Goal: Complete application form: Complete application form

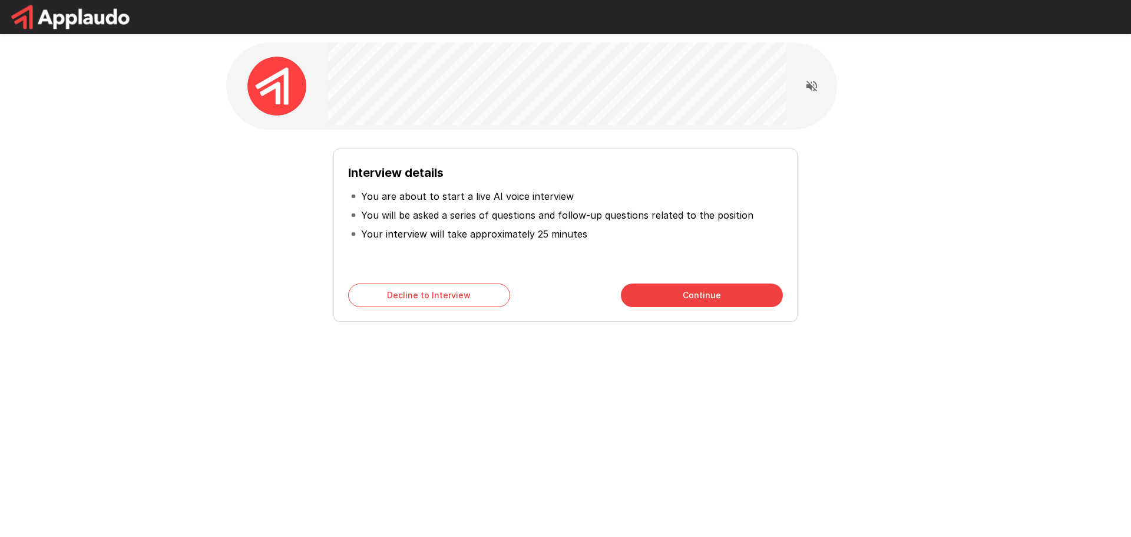
click at [707, 298] on button "Continue" at bounding box center [702, 295] width 162 height 24
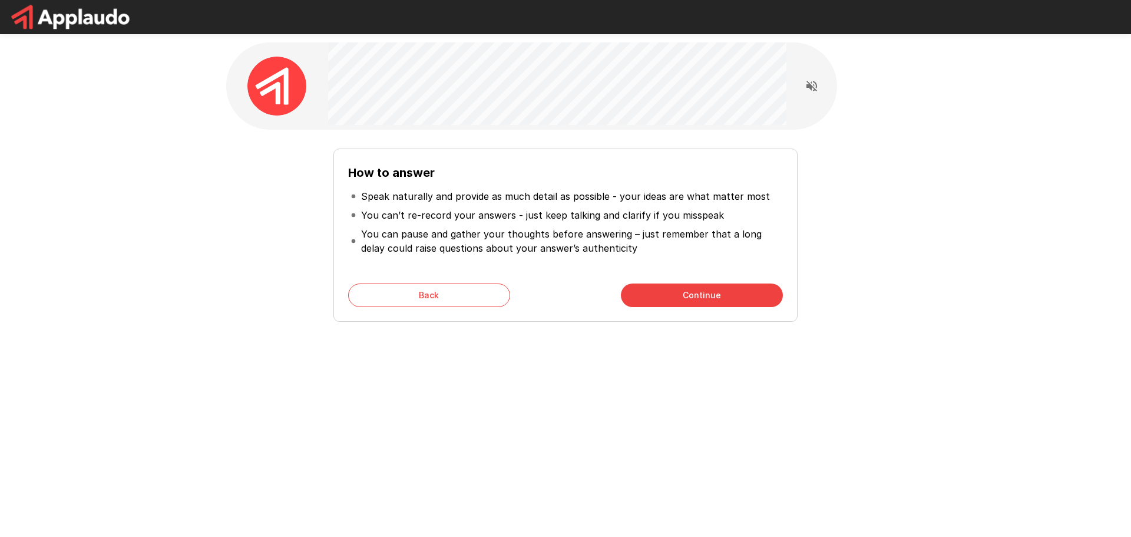
click at [705, 296] on button "Continue" at bounding box center [702, 295] width 162 height 24
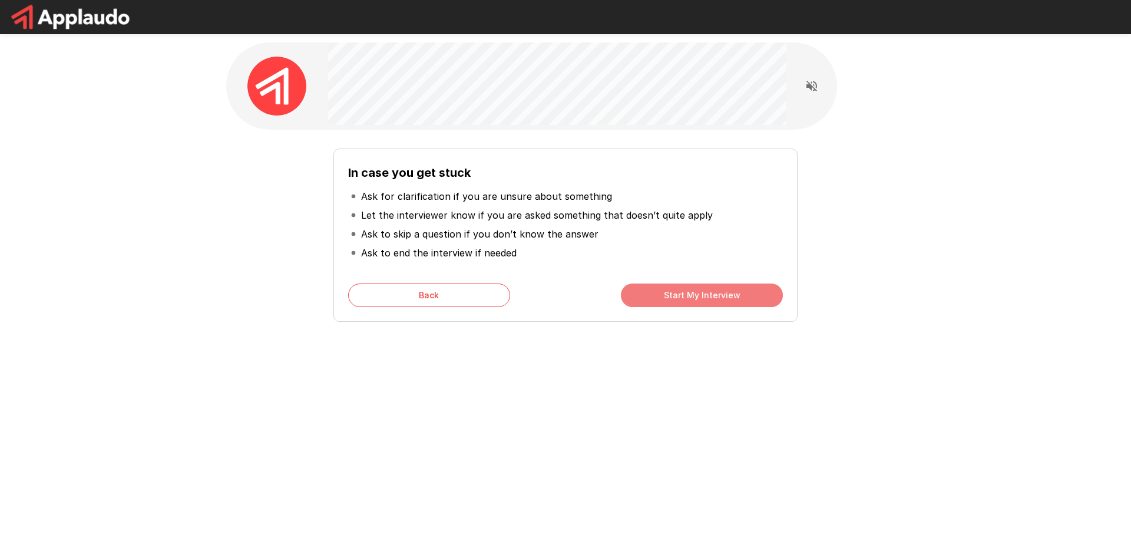
click at [715, 300] on button "Start My Interview" at bounding box center [702, 295] width 162 height 24
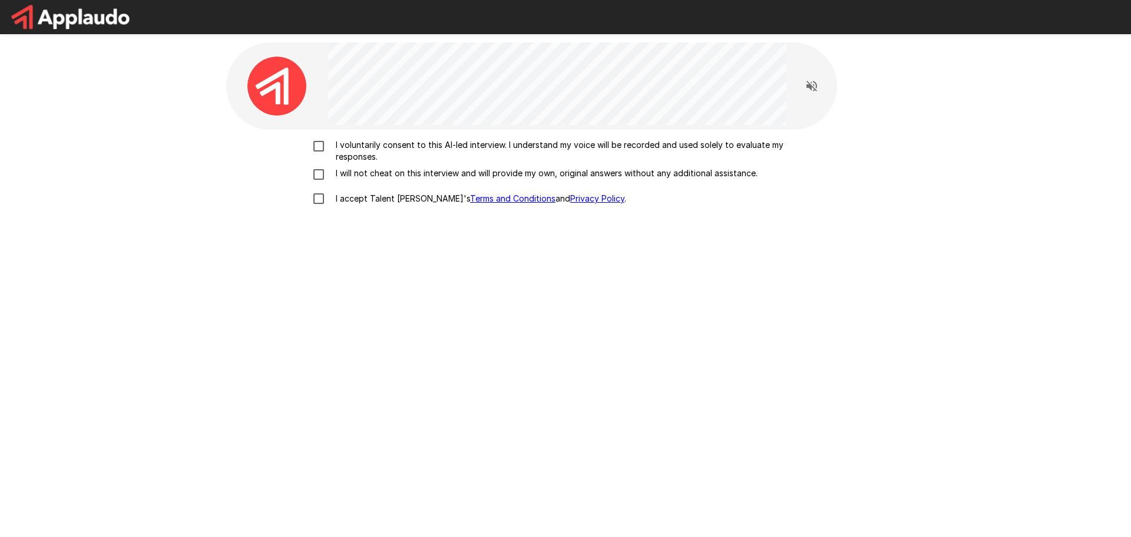
click at [325, 156] on label "I voluntarily consent to this AI-led interview. I understand my voice will be r…" at bounding box center [565, 151] width 519 height 24
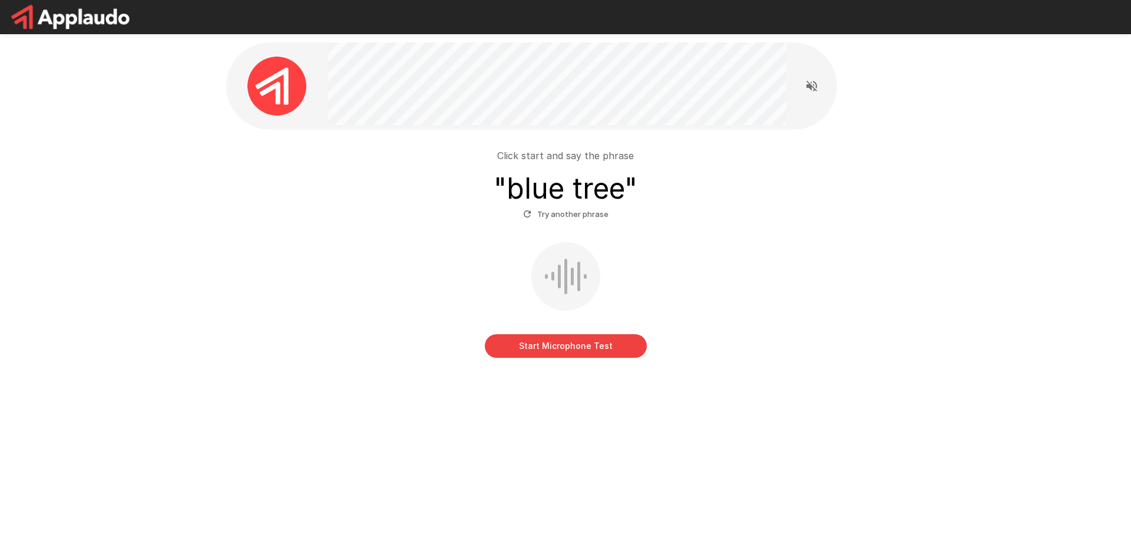
click at [600, 343] on button "Start Microphone Test" at bounding box center [566, 346] width 162 height 24
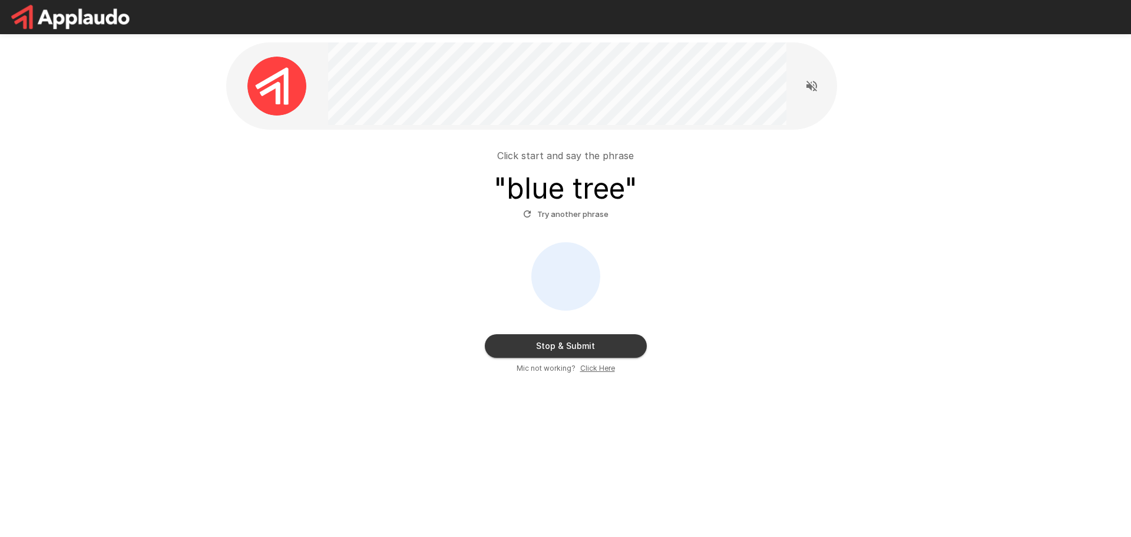
click at [533, 216] on icon "button" at bounding box center [527, 214] width 11 height 11
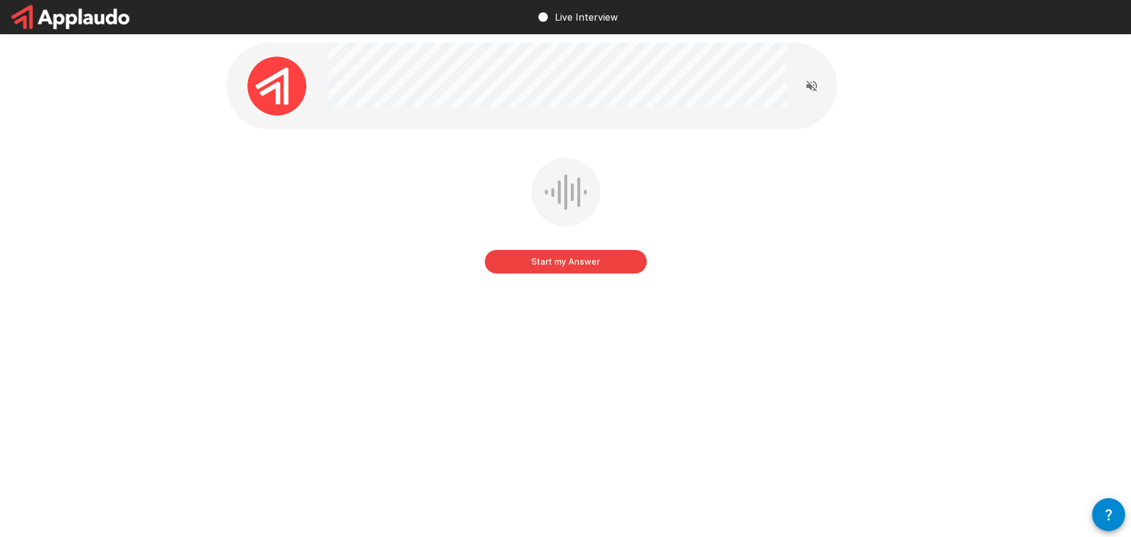
click at [592, 260] on button "Start my Answer" at bounding box center [566, 262] width 162 height 24
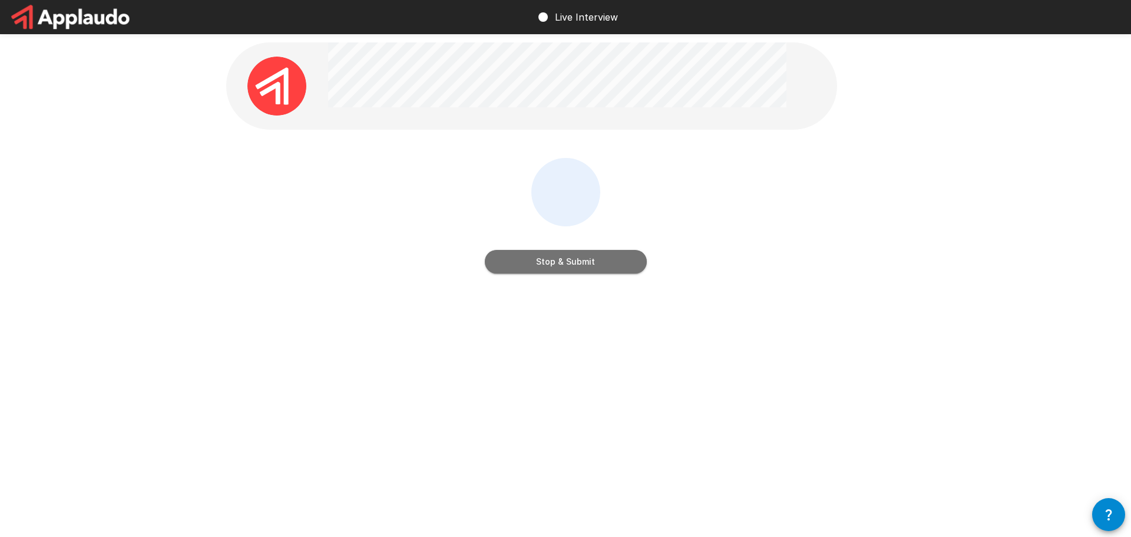
click at [585, 267] on button "Stop & Submit" at bounding box center [566, 262] width 162 height 24
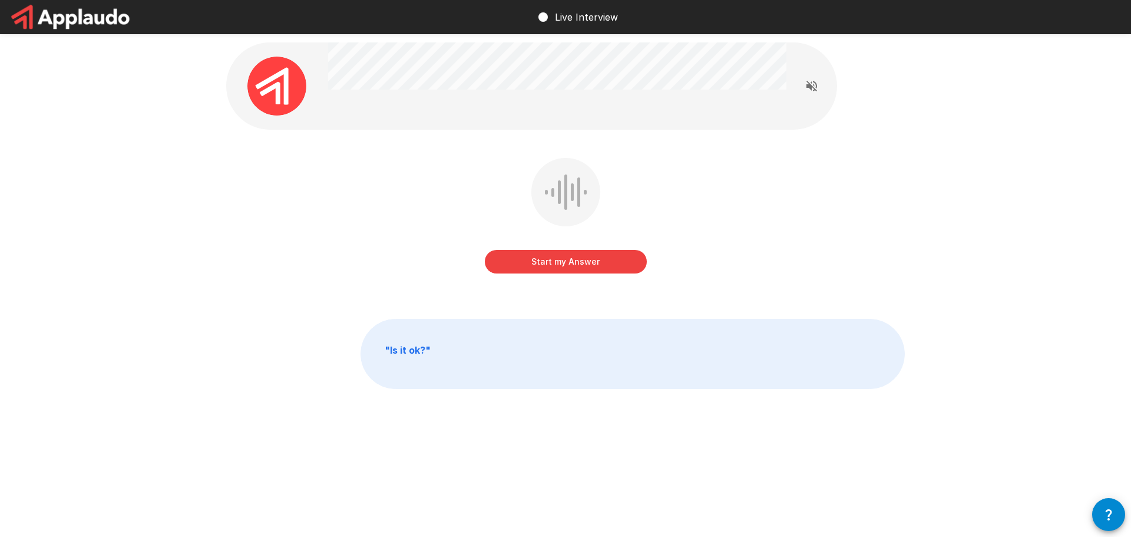
click at [592, 262] on button "Start my Answer" at bounding box center [566, 262] width 162 height 24
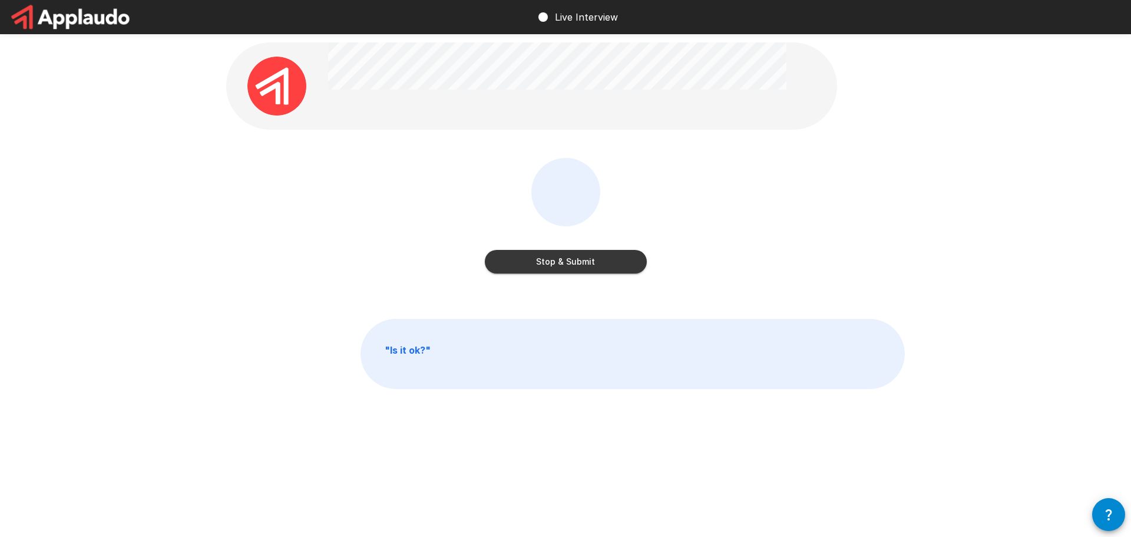
click at [568, 259] on button "Stop & Submit" at bounding box center [566, 262] width 162 height 24
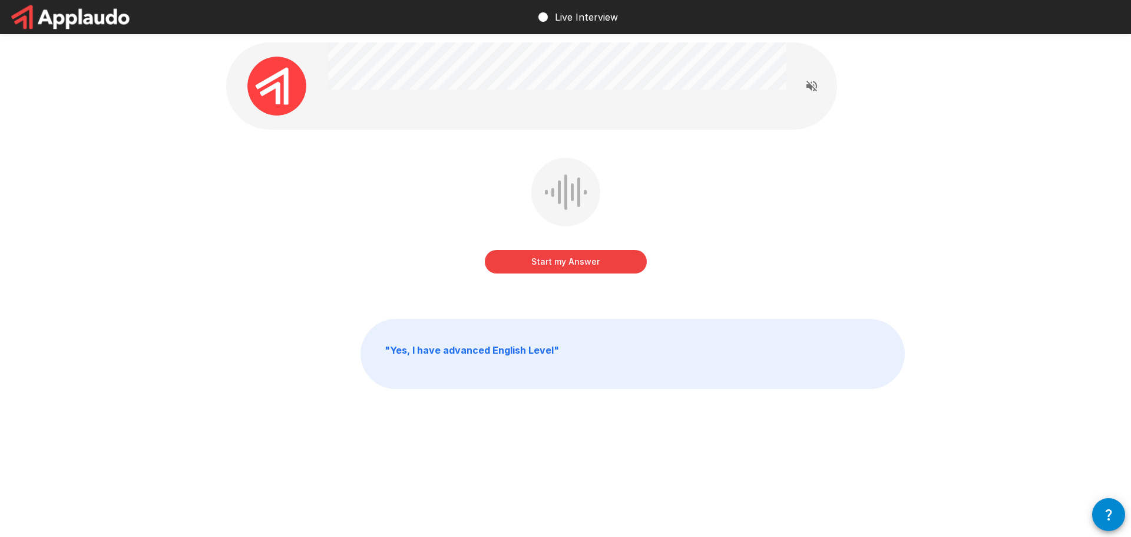
click at [574, 260] on button "Start my Answer" at bounding box center [566, 262] width 162 height 24
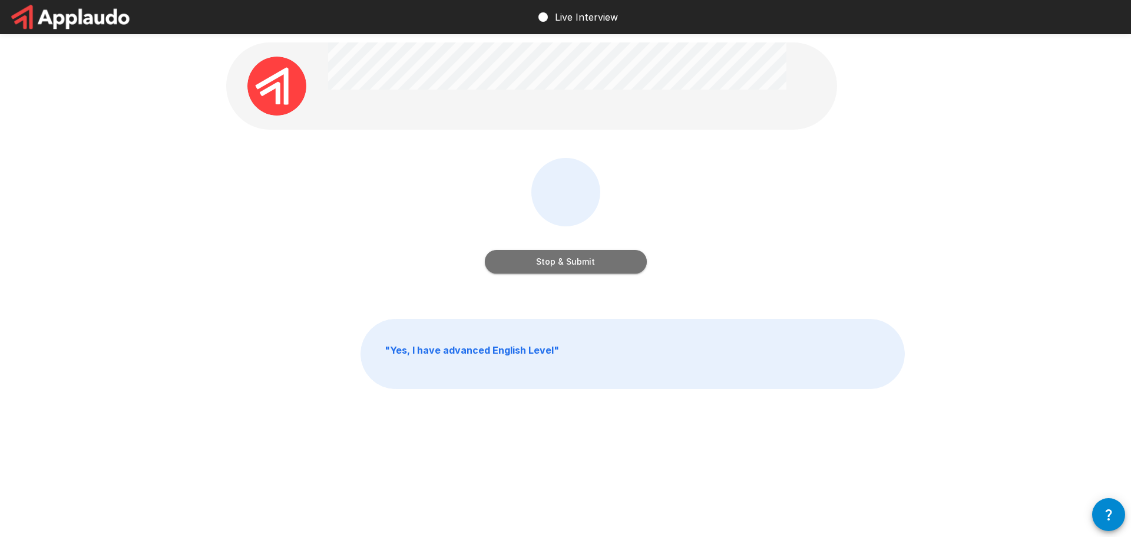
click at [575, 270] on button "Stop & Submit" at bounding box center [566, 262] width 162 height 24
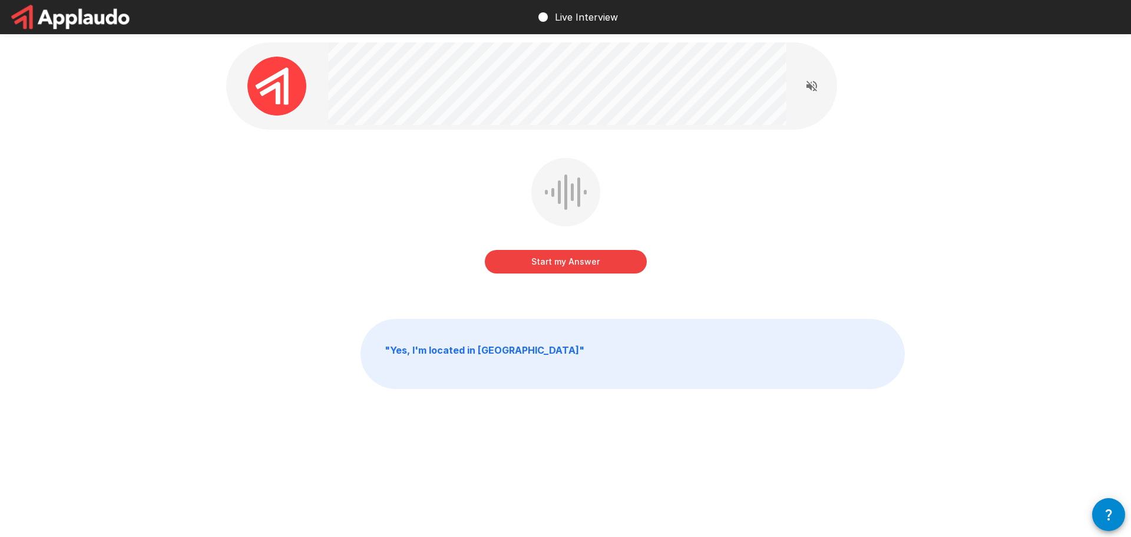
click at [577, 263] on button "Start my Answer" at bounding box center [566, 262] width 162 height 24
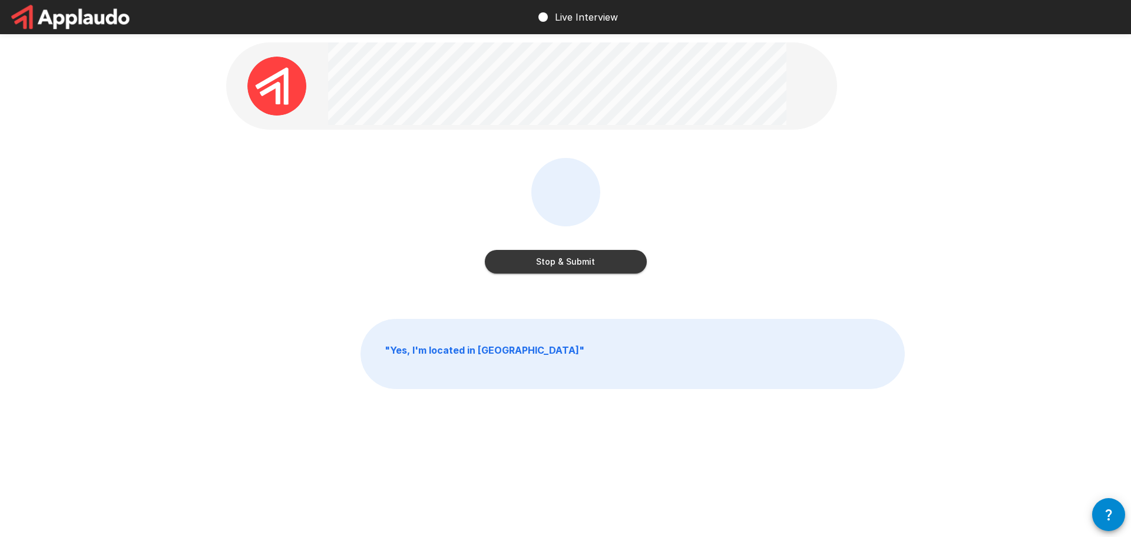
click at [593, 265] on button "Stop & Submit" at bounding box center [566, 262] width 162 height 24
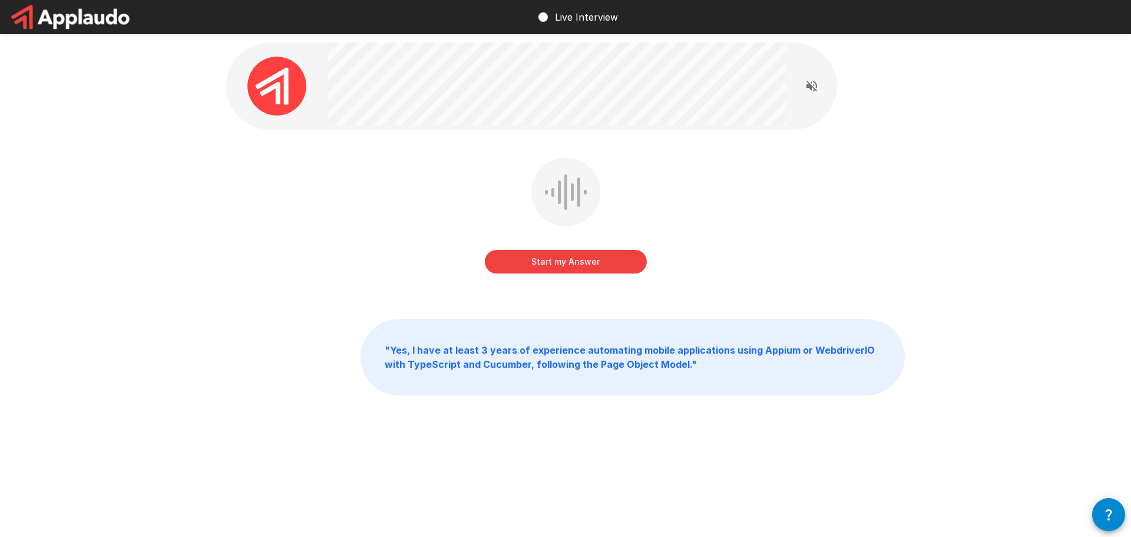
click at [592, 265] on button "Start my Answer" at bounding box center [566, 262] width 162 height 24
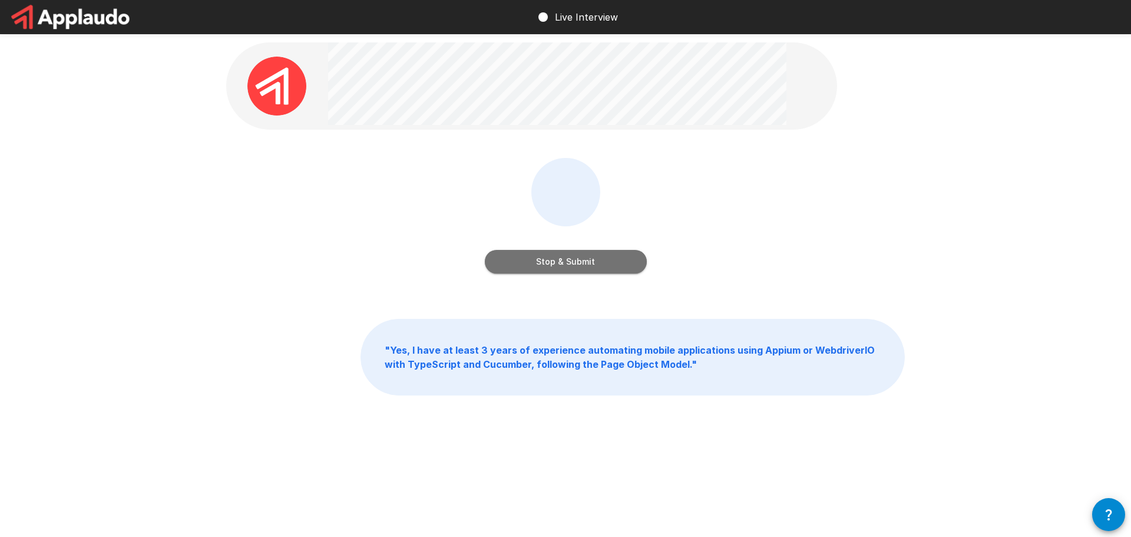
drag, startPoint x: 582, startPoint y: 260, endPoint x: 570, endPoint y: 258, distance: 12.7
click at [583, 260] on button "Stop & Submit" at bounding box center [566, 262] width 162 height 24
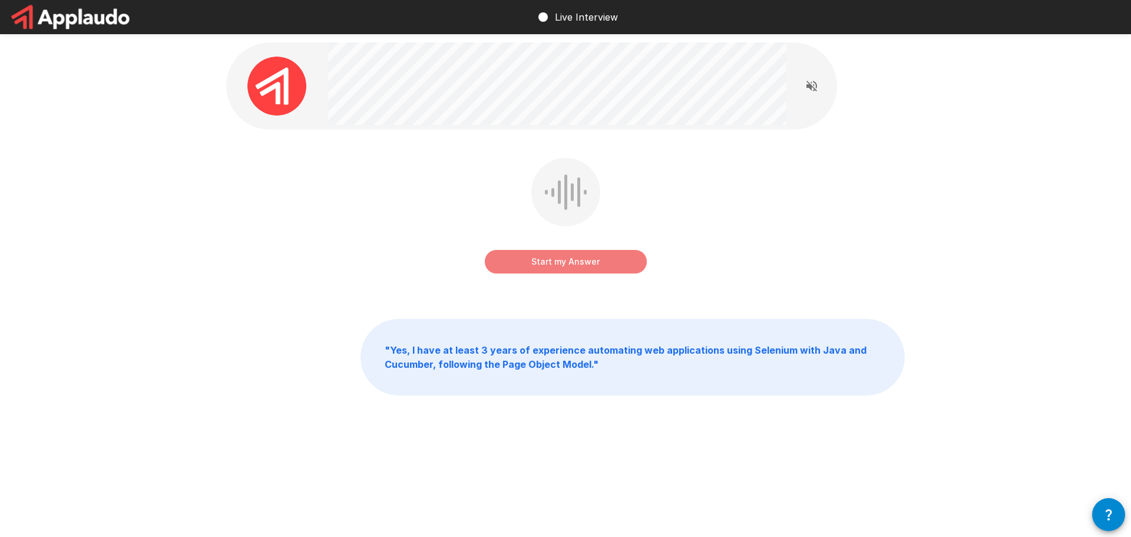
click at [583, 265] on button "Start my Answer" at bounding box center [566, 262] width 162 height 24
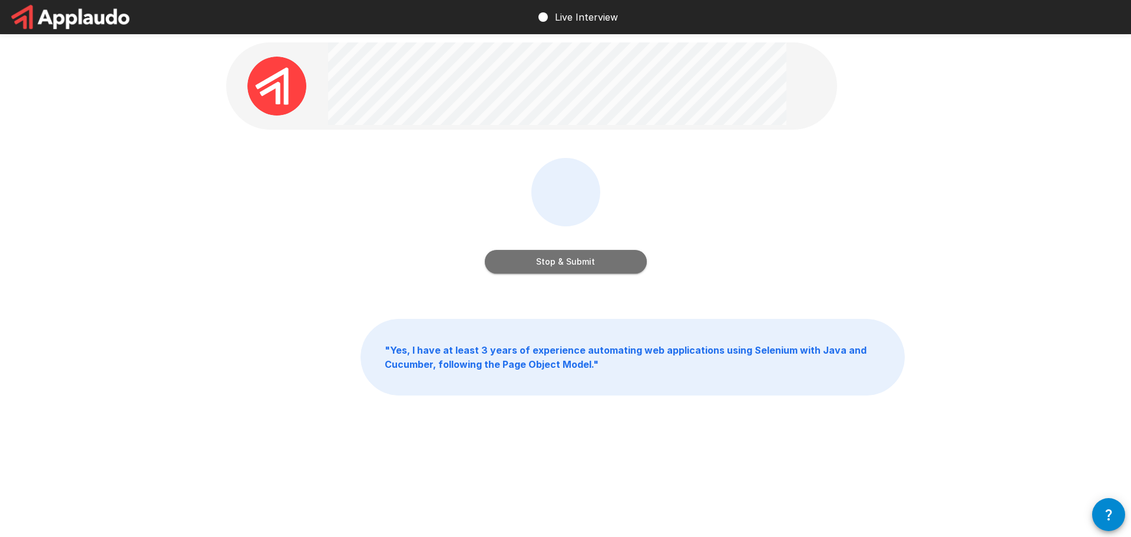
click at [617, 254] on button "Stop & Submit" at bounding box center [566, 262] width 162 height 24
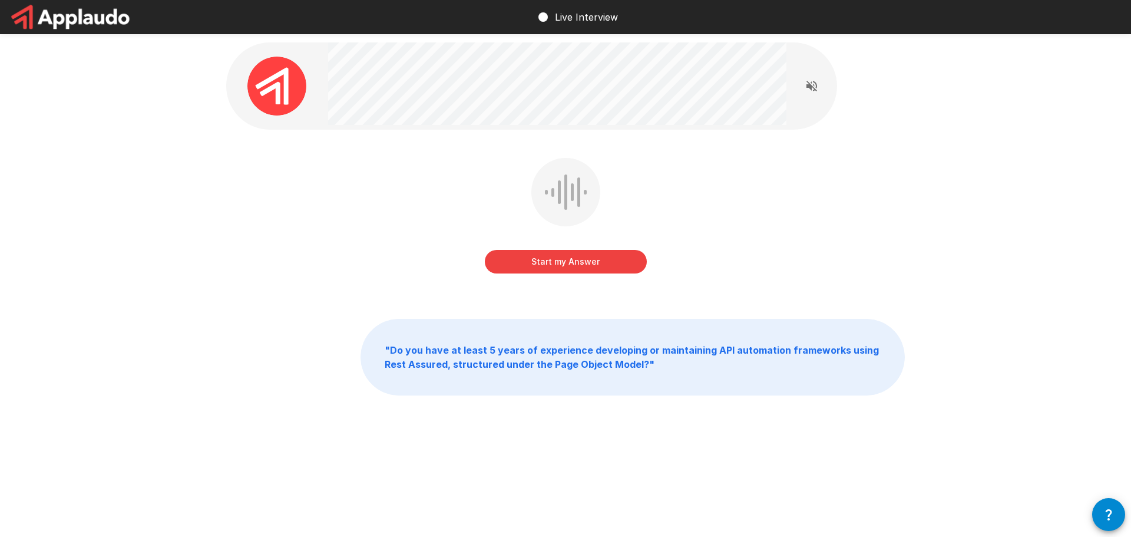
click at [577, 262] on button "Start my Answer" at bounding box center [566, 262] width 162 height 24
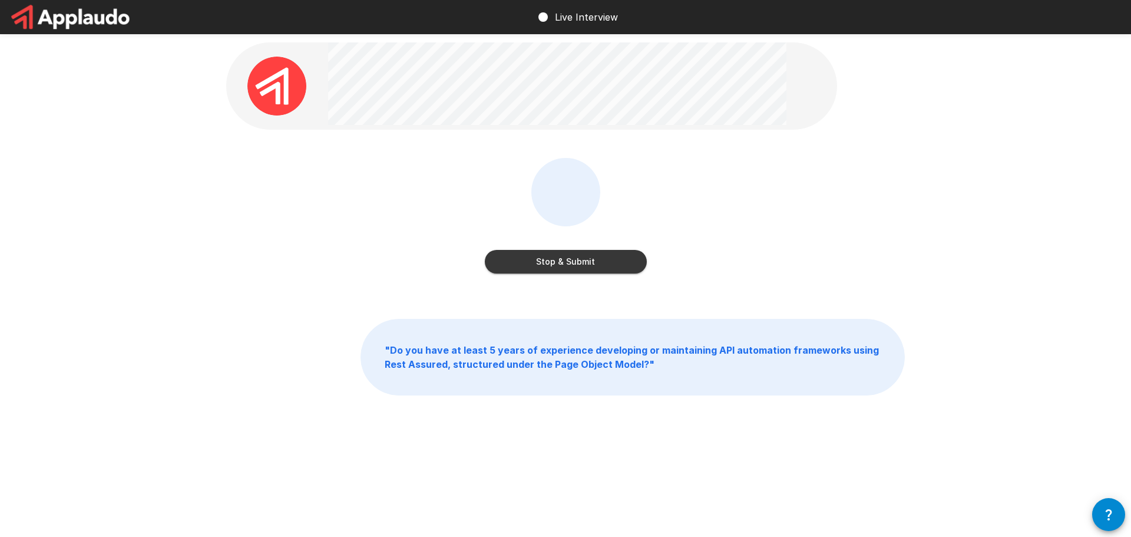
click at [561, 266] on button "Stop & Submit" at bounding box center [566, 262] width 162 height 24
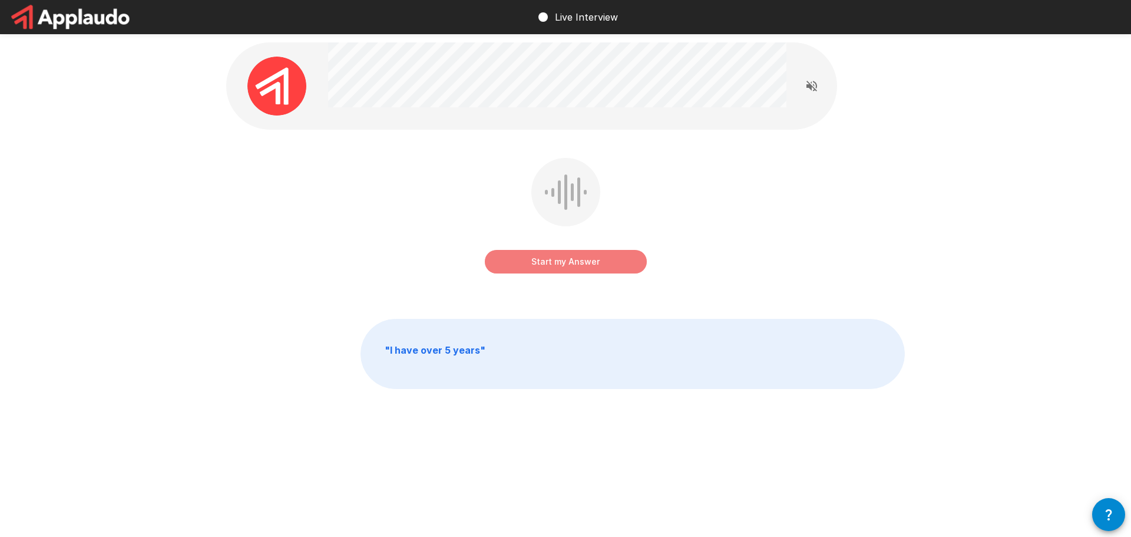
click at [565, 259] on button "Start my Answer" at bounding box center [566, 262] width 162 height 24
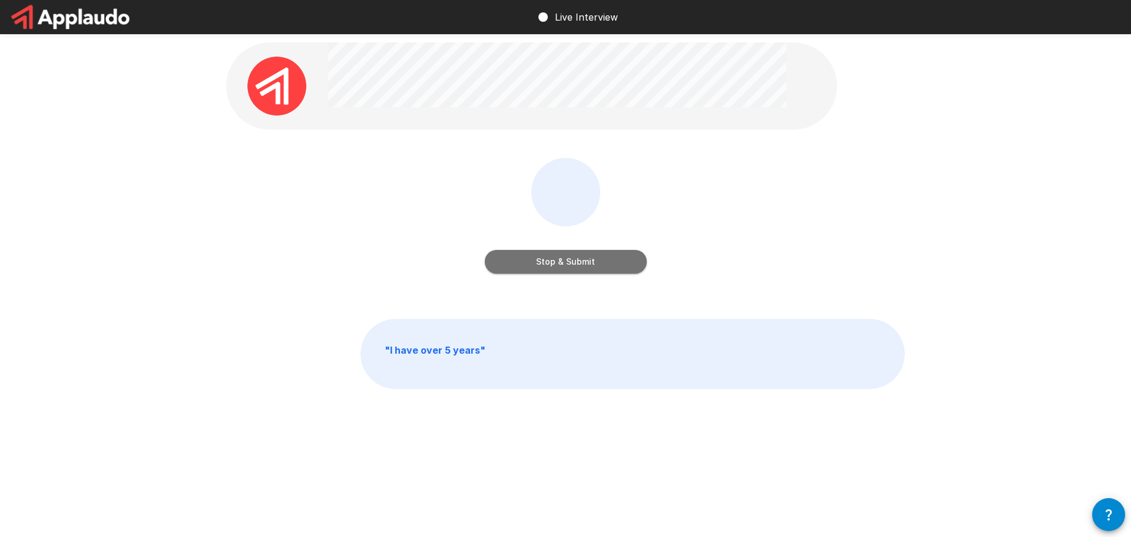
click at [578, 257] on button "Stop & Submit" at bounding box center [566, 262] width 162 height 24
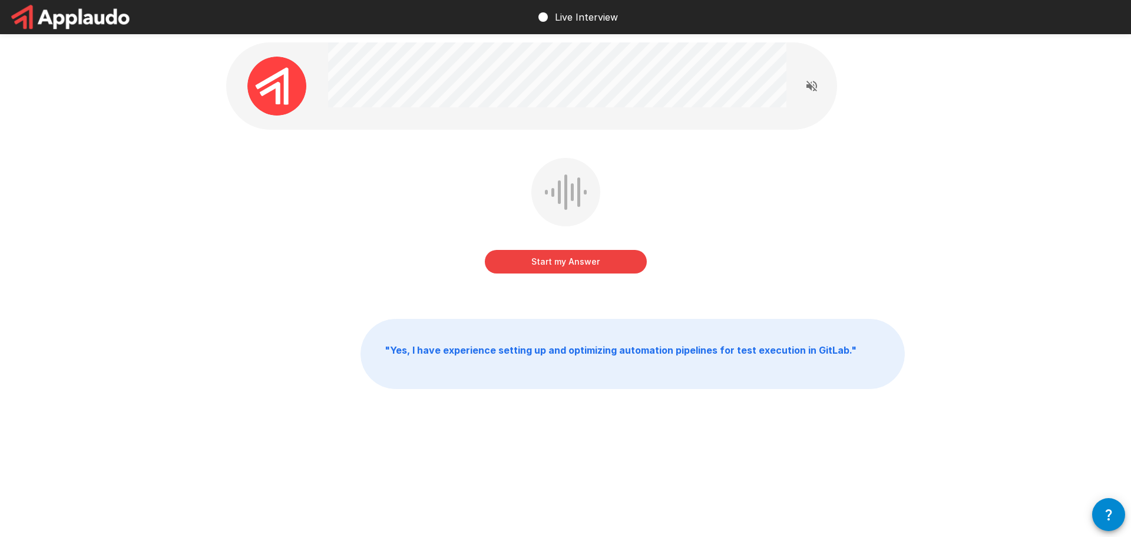
click at [585, 263] on button "Start my Answer" at bounding box center [566, 262] width 162 height 24
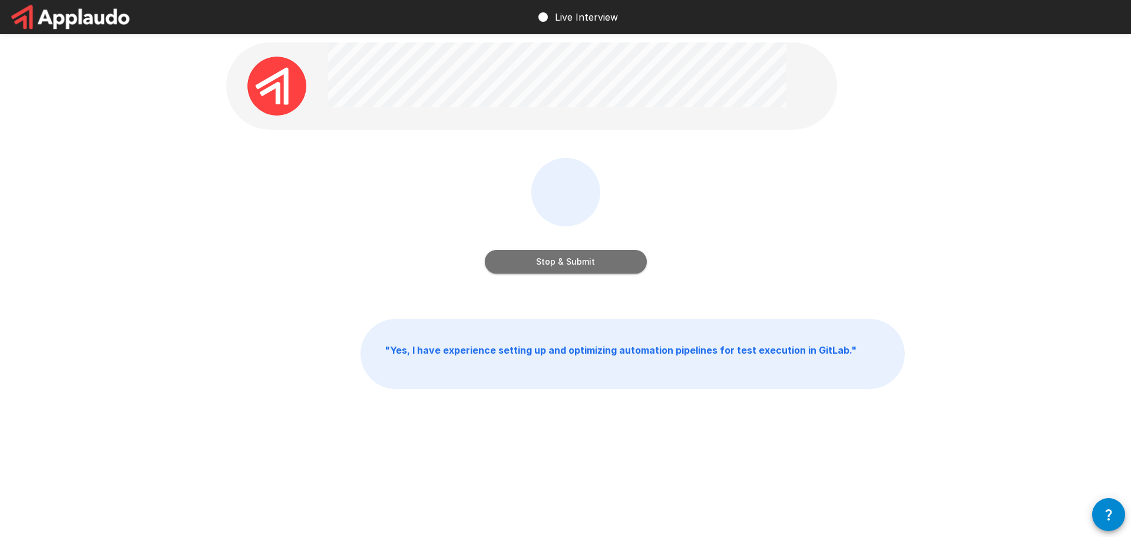
click at [553, 263] on button "Stop & Submit" at bounding box center [566, 262] width 162 height 24
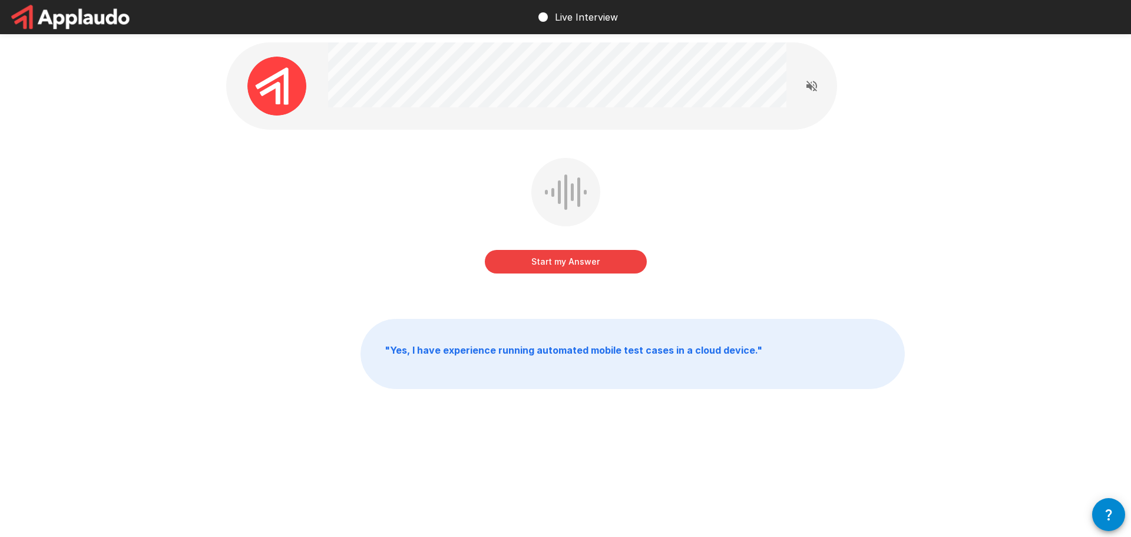
click at [535, 265] on button "Start my Answer" at bounding box center [566, 262] width 162 height 24
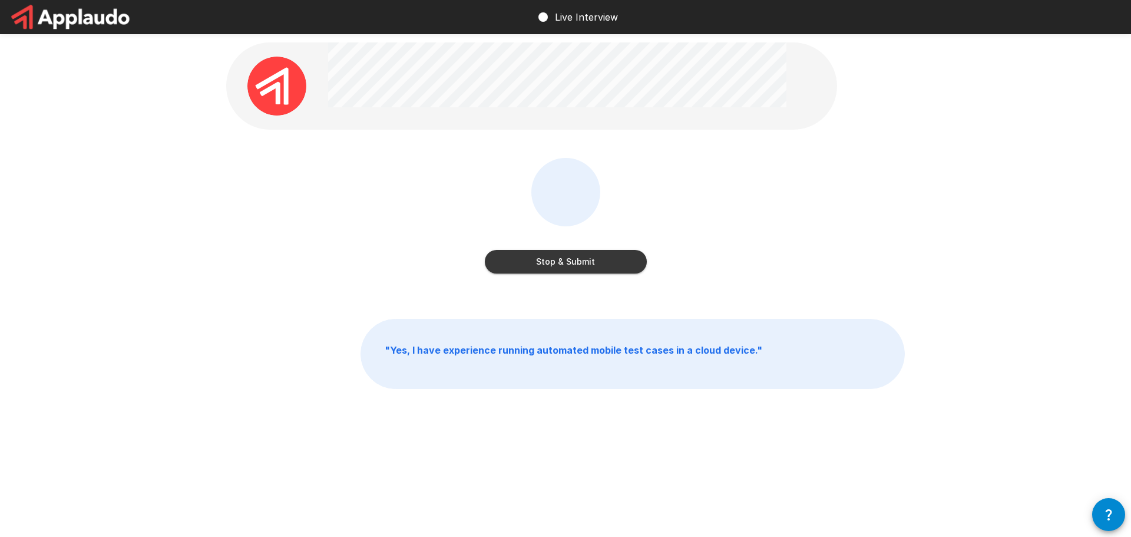
click at [536, 261] on button "Stop & Submit" at bounding box center [566, 262] width 162 height 24
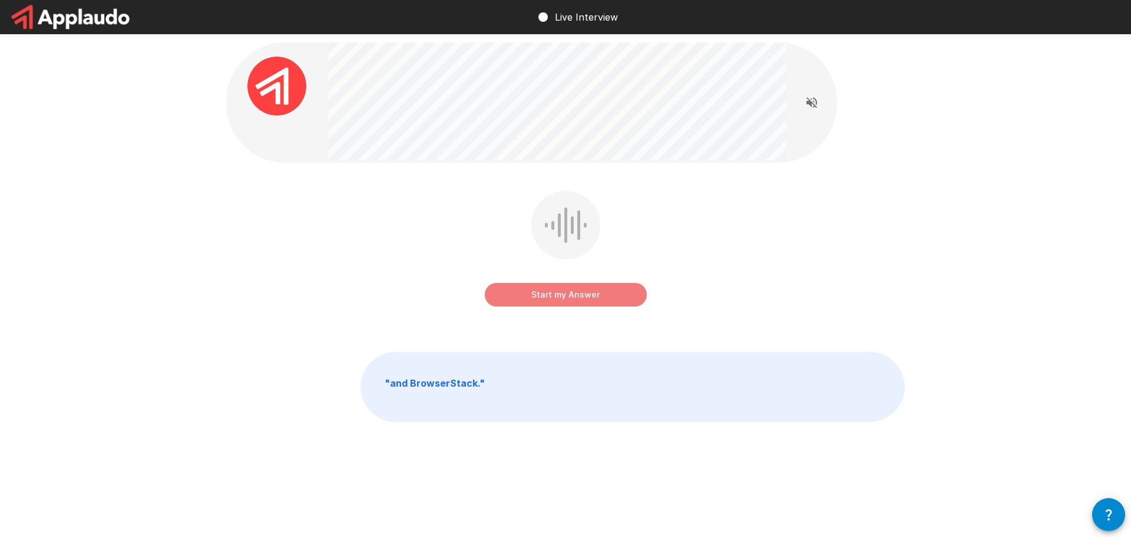
click at [559, 292] on button "Start my Answer" at bounding box center [566, 295] width 162 height 24
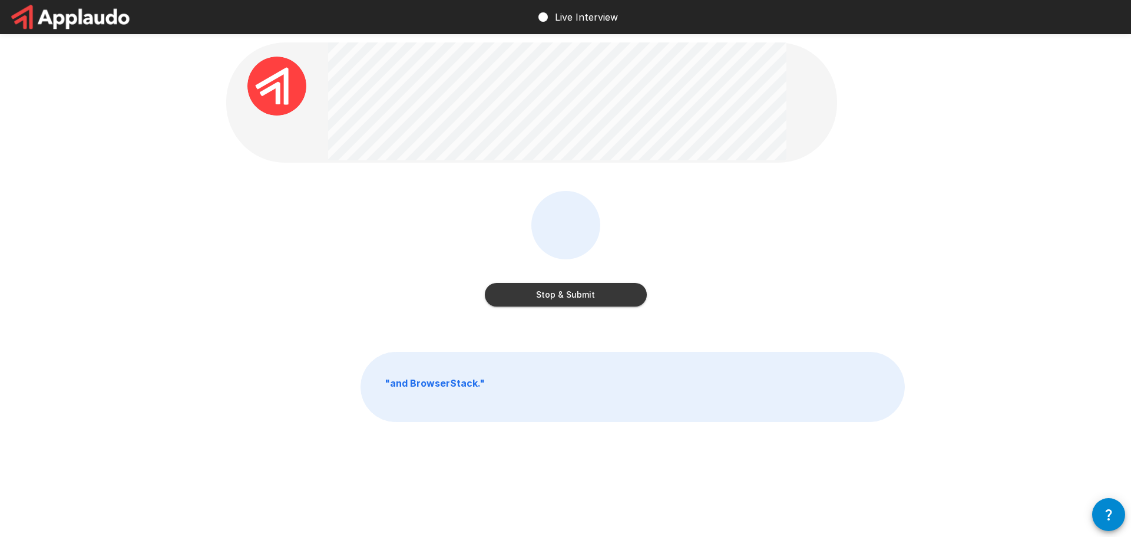
click at [587, 303] on button "Stop & Submit" at bounding box center [566, 295] width 162 height 24
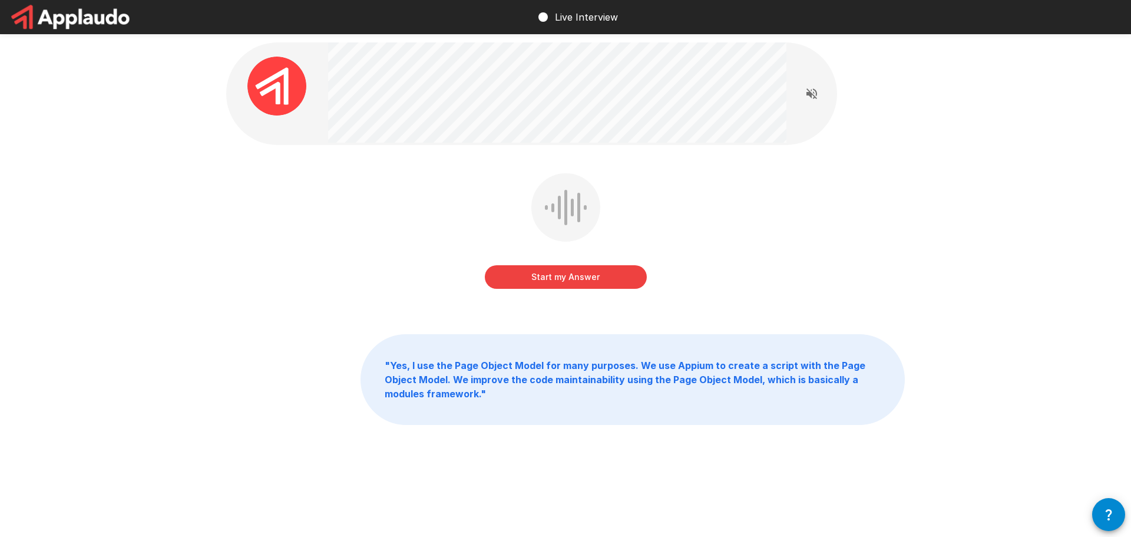
click at [560, 273] on button "Start my Answer" at bounding box center [566, 277] width 162 height 24
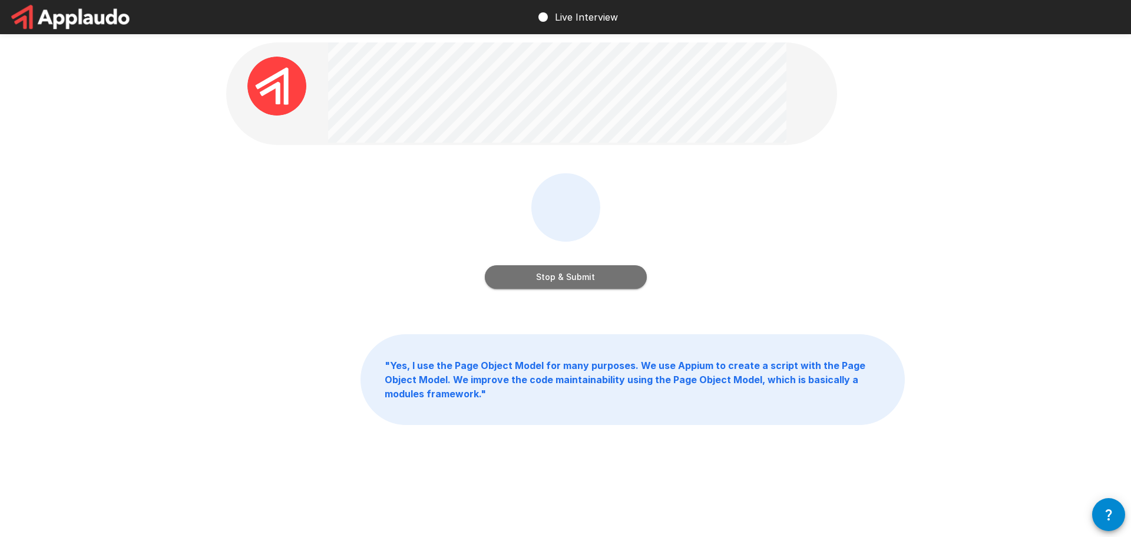
click at [623, 282] on button "Stop & Submit" at bounding box center [566, 277] width 162 height 24
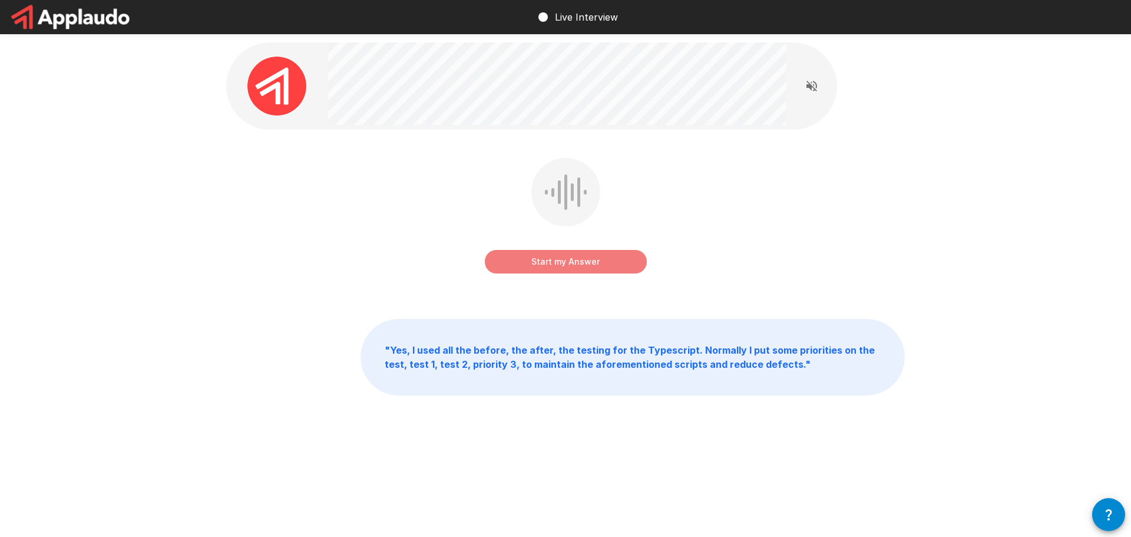
click at [598, 260] on button "Start my Answer" at bounding box center [566, 262] width 162 height 24
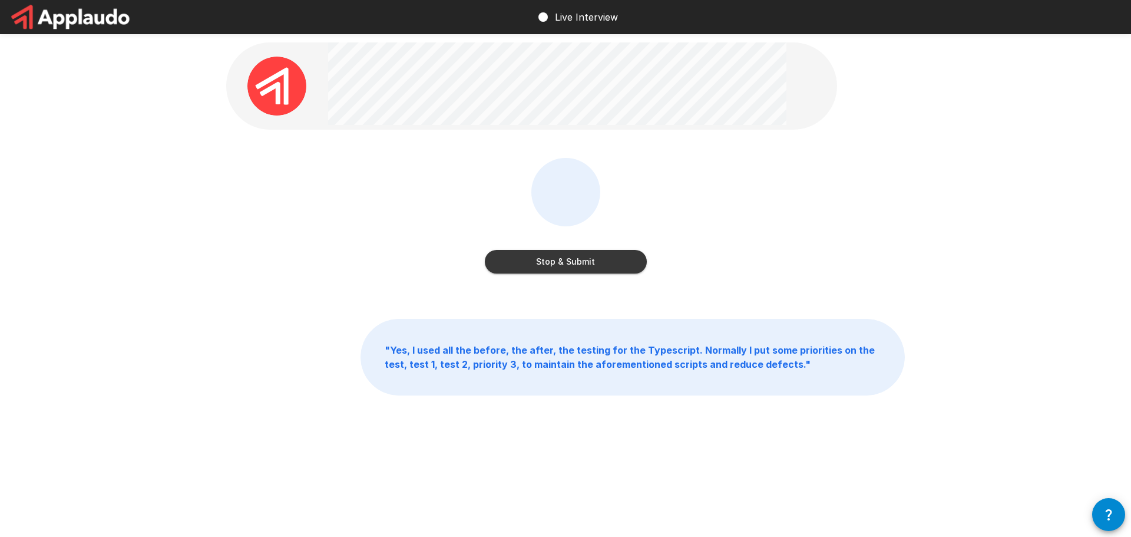
click at [563, 261] on button "Stop & Submit" at bounding box center [566, 262] width 162 height 24
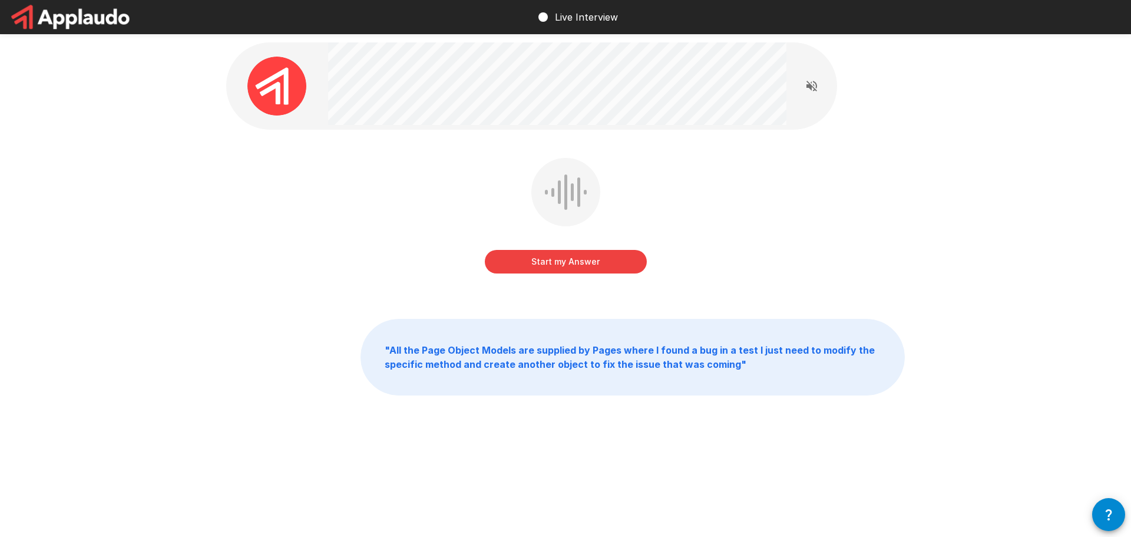
click at [564, 258] on button "Start my Answer" at bounding box center [566, 262] width 162 height 24
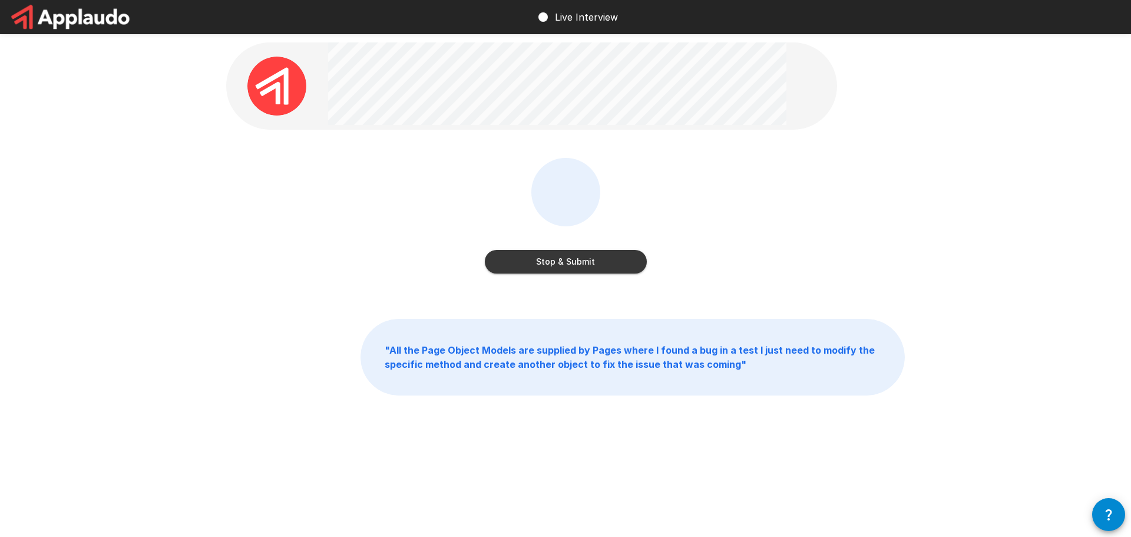
click at [563, 260] on button "Stop & Submit" at bounding box center [566, 262] width 162 height 24
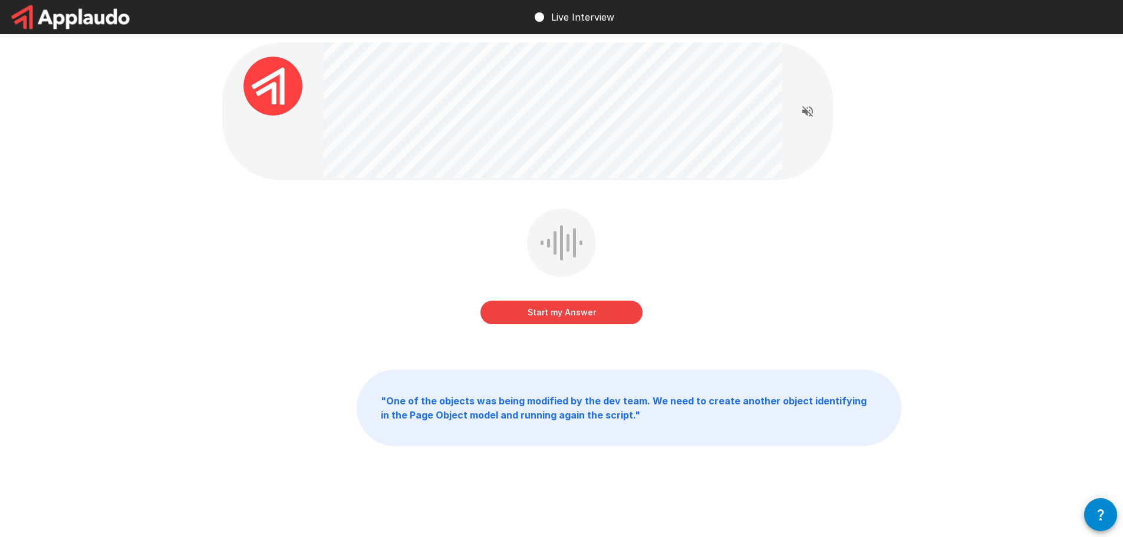
click at [579, 302] on button "Start my Answer" at bounding box center [561, 313] width 162 height 24
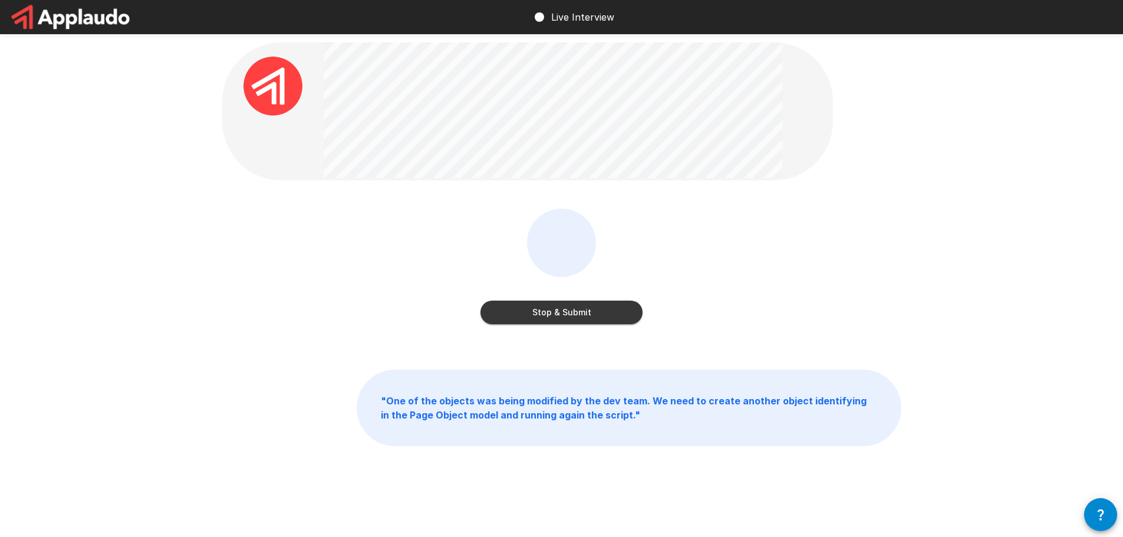
click at [609, 314] on button "Stop & Submit" at bounding box center [561, 313] width 162 height 24
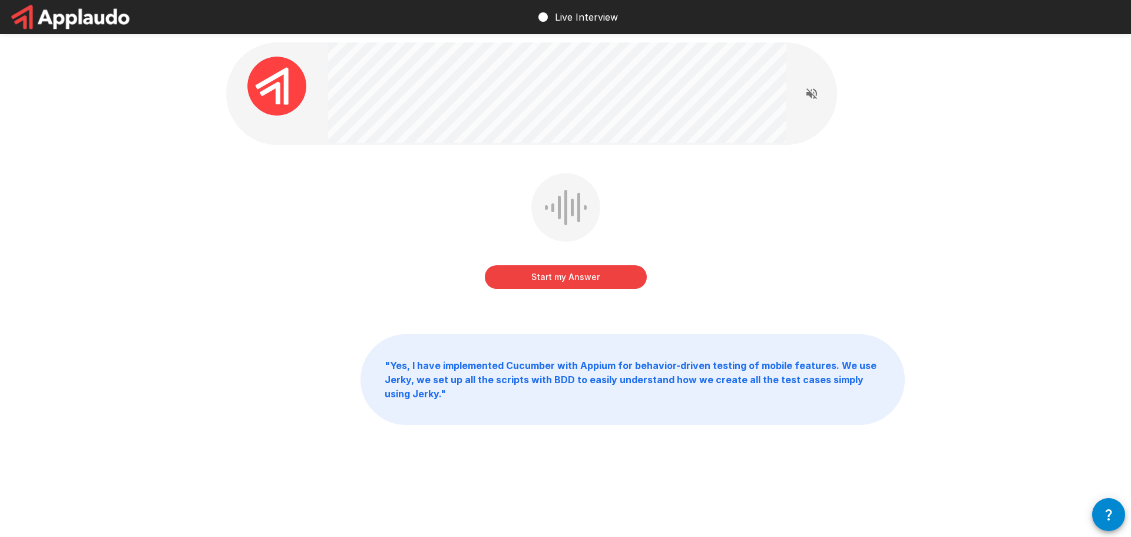
click at [555, 278] on button "Start my Answer" at bounding box center [566, 277] width 162 height 24
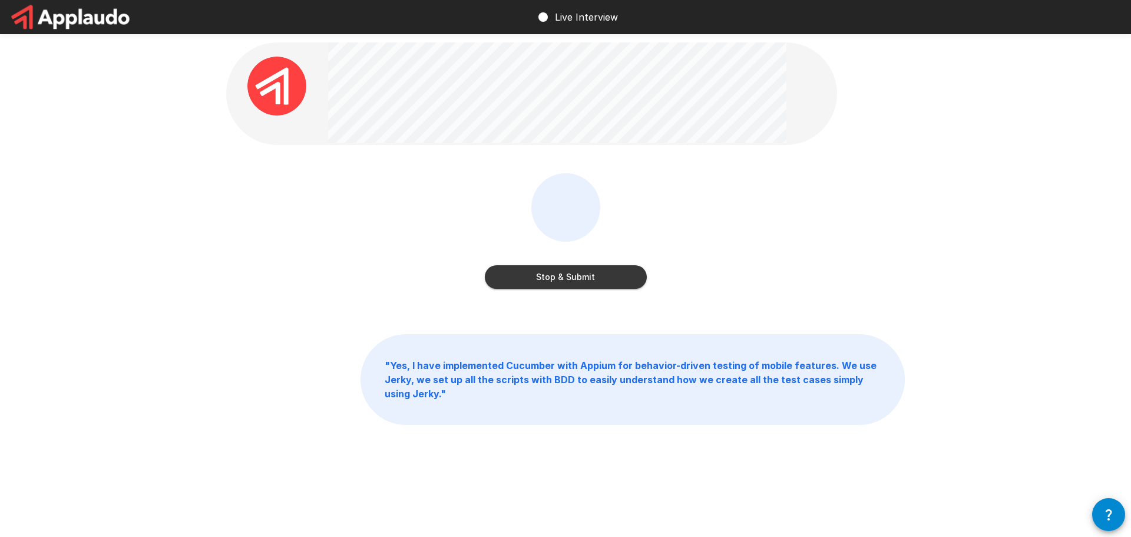
click at [588, 280] on button "Stop & Submit" at bounding box center [566, 277] width 162 height 24
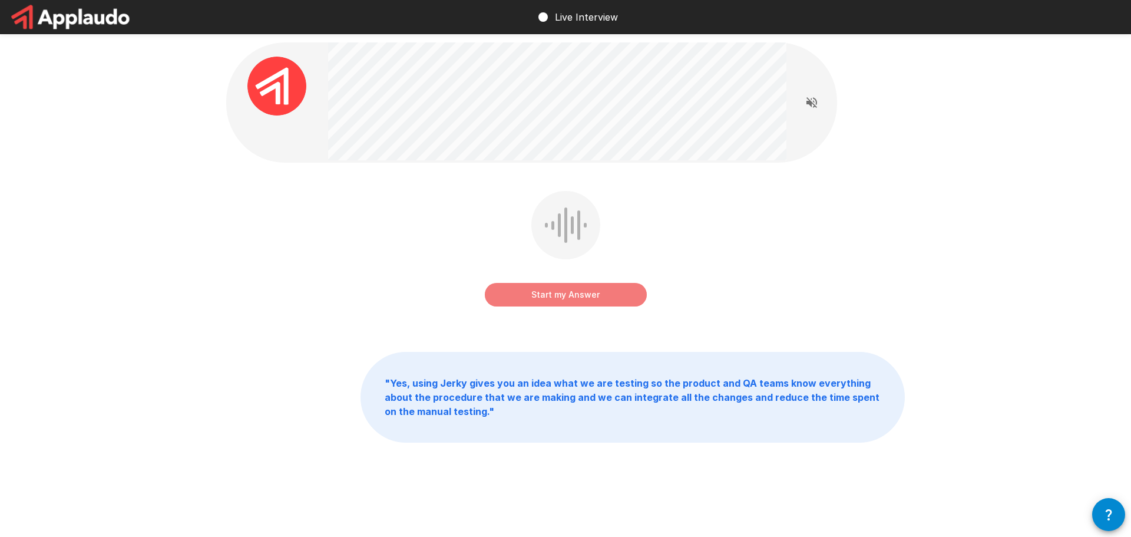
click at [595, 291] on button "Start my Answer" at bounding box center [566, 295] width 162 height 24
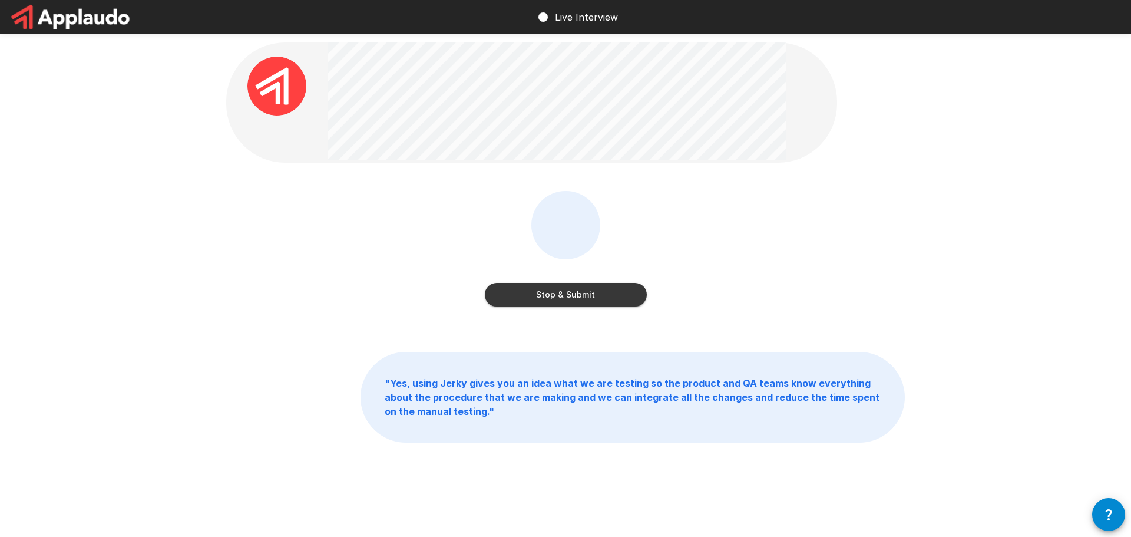
click at [562, 303] on button "Stop & Submit" at bounding box center [566, 295] width 162 height 24
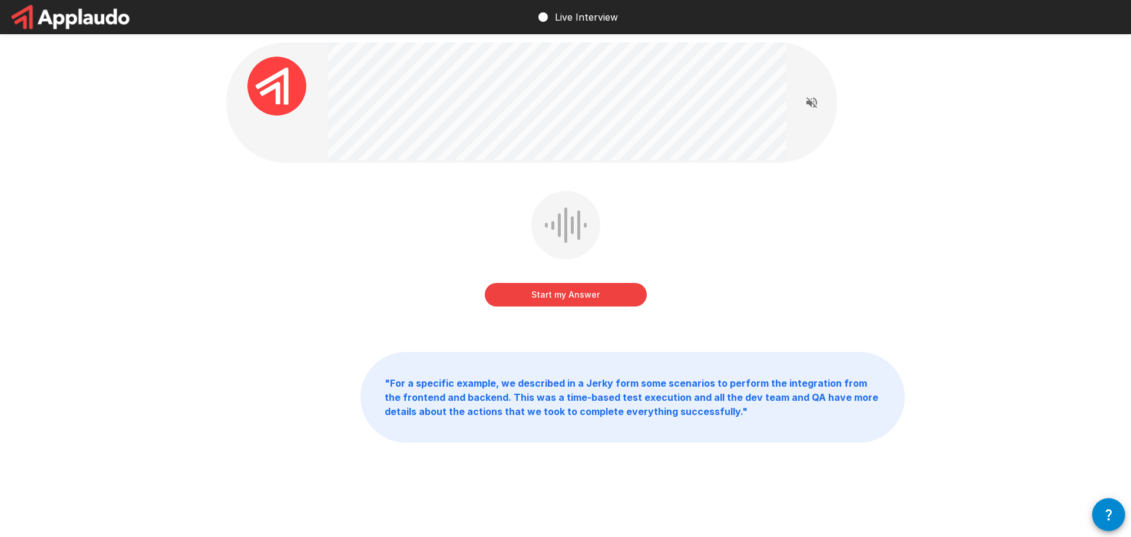
click at [542, 292] on button "Start my Answer" at bounding box center [566, 295] width 162 height 24
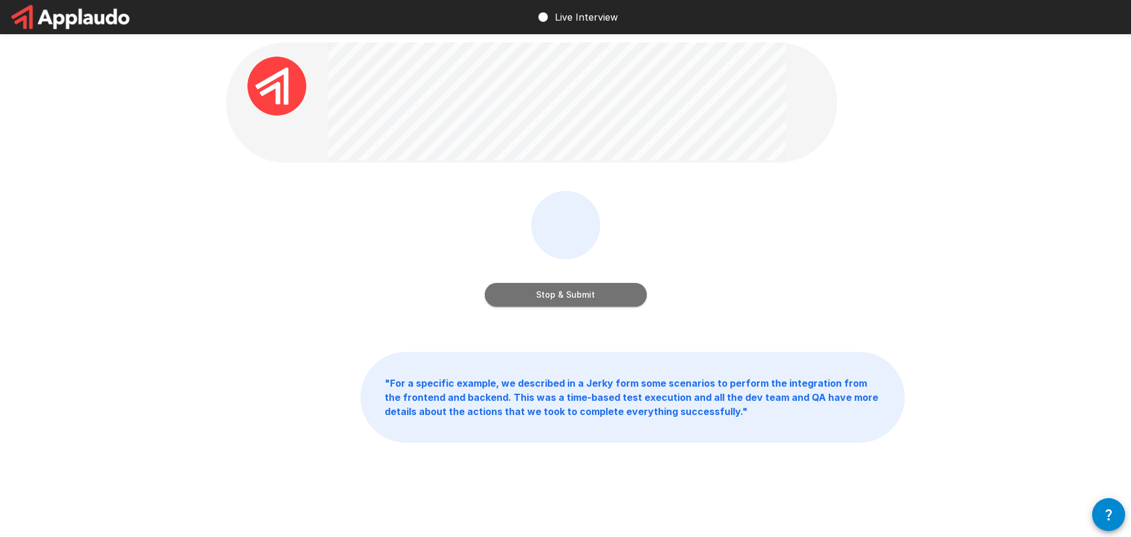
click at [595, 294] on button "Stop & Submit" at bounding box center [566, 295] width 162 height 24
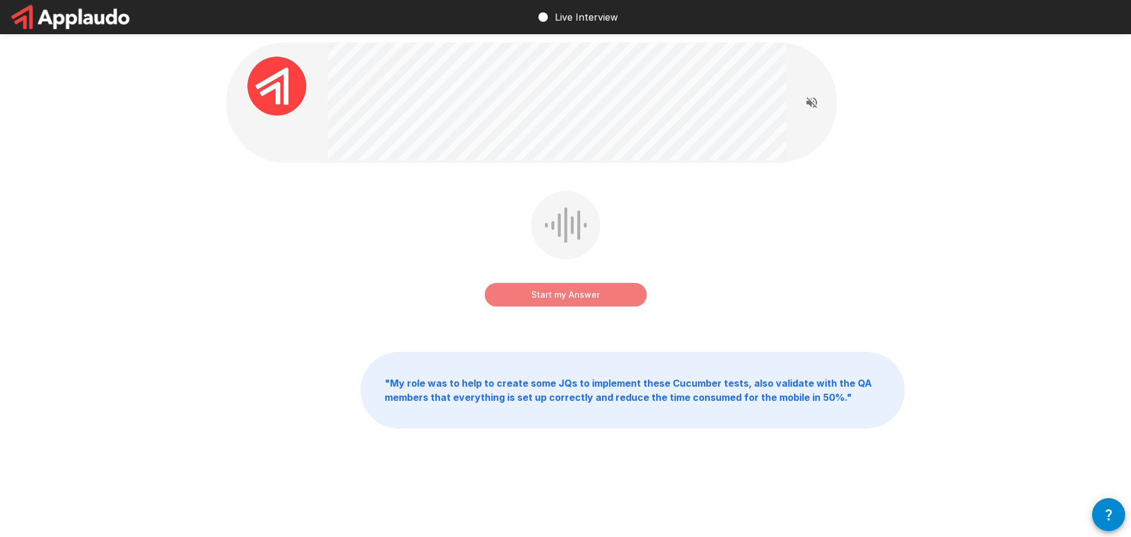
click at [576, 293] on button "Start my Answer" at bounding box center [566, 295] width 162 height 24
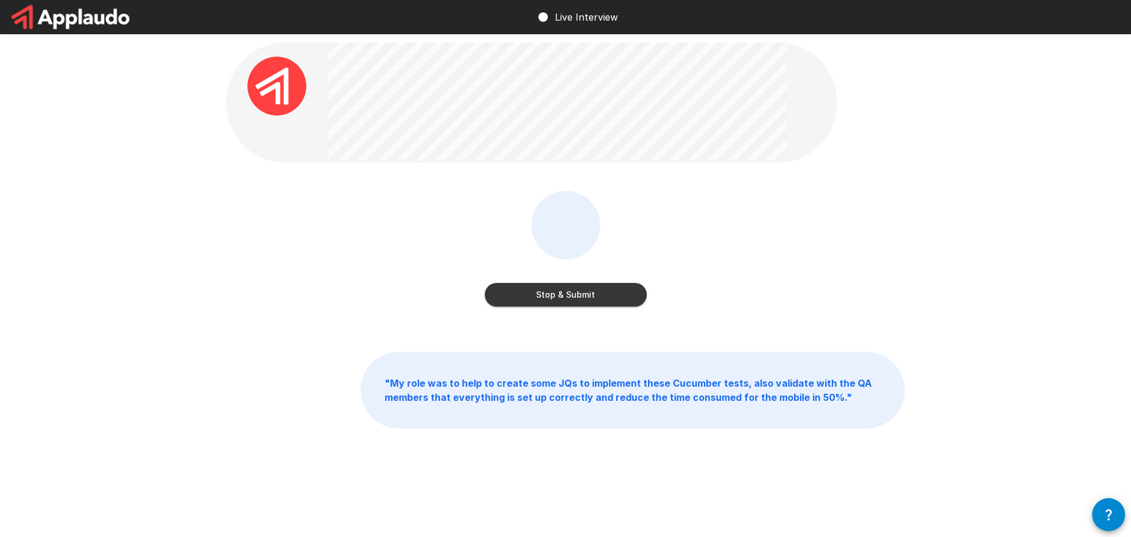
click at [576, 296] on button "Stop & Submit" at bounding box center [566, 295] width 162 height 24
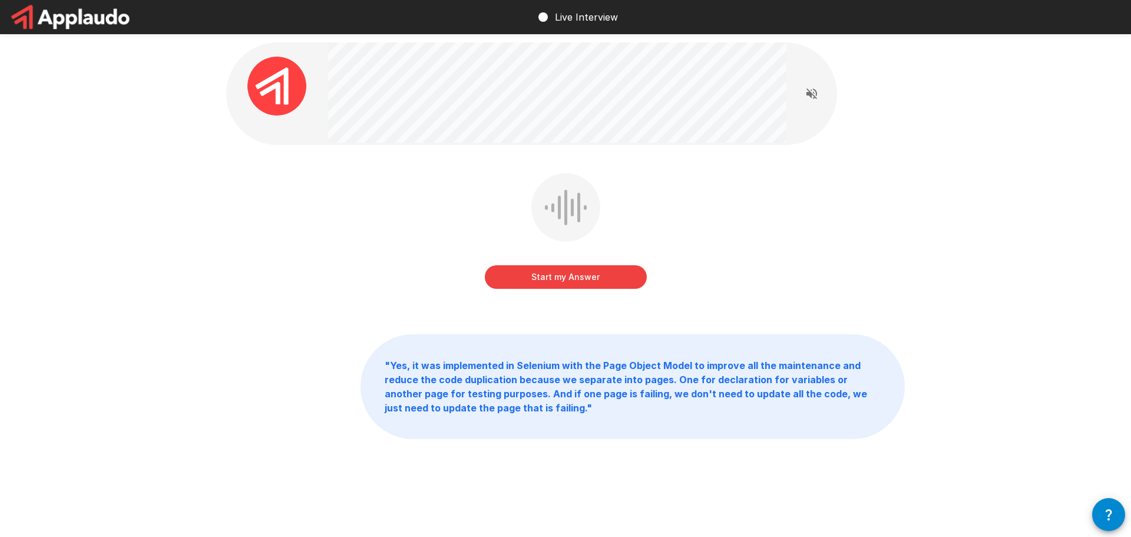
click at [596, 273] on button "Start my Answer" at bounding box center [566, 277] width 162 height 24
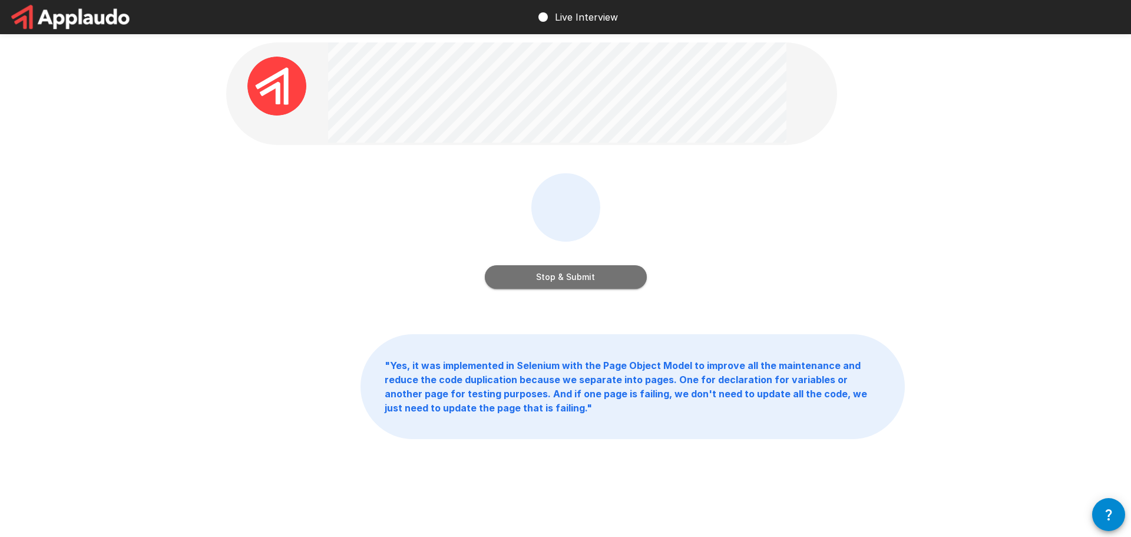
click at [520, 267] on button "Stop & Submit" at bounding box center [566, 277] width 162 height 24
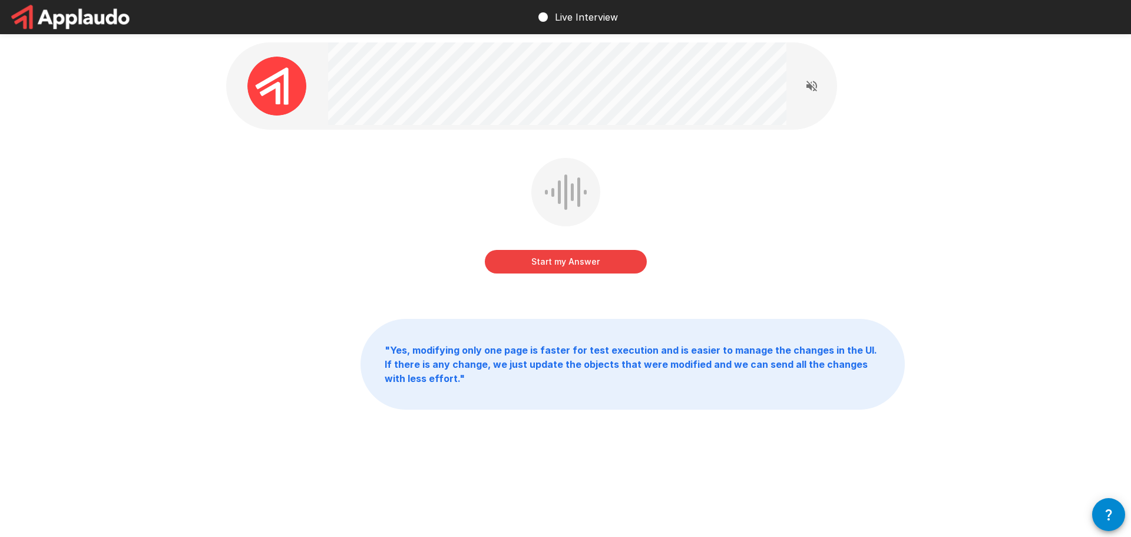
click at [623, 251] on button "Start my Answer" at bounding box center [566, 262] width 162 height 24
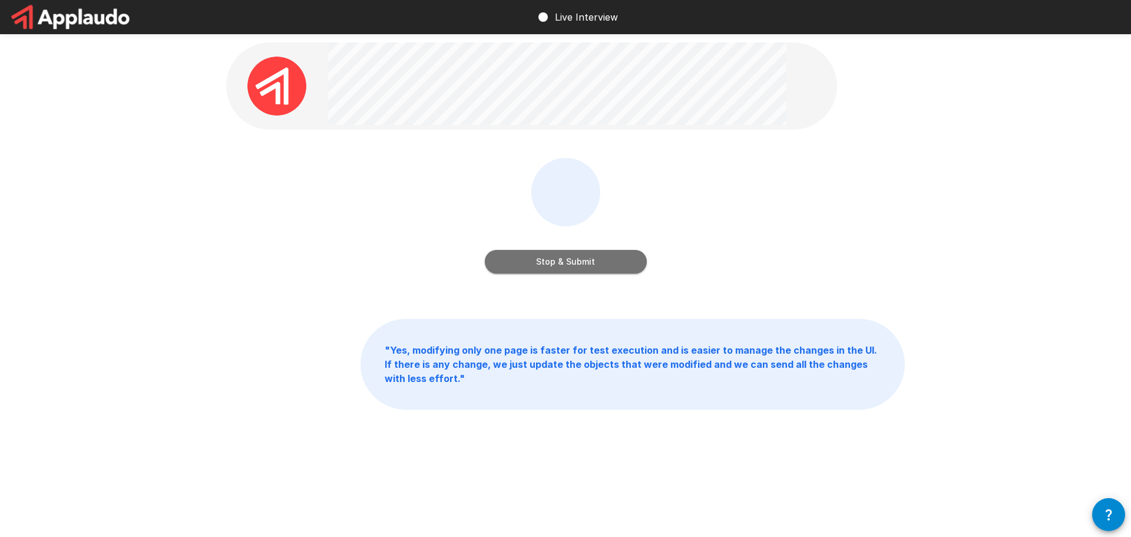
click at [628, 262] on button "Stop & Submit" at bounding box center [566, 262] width 162 height 24
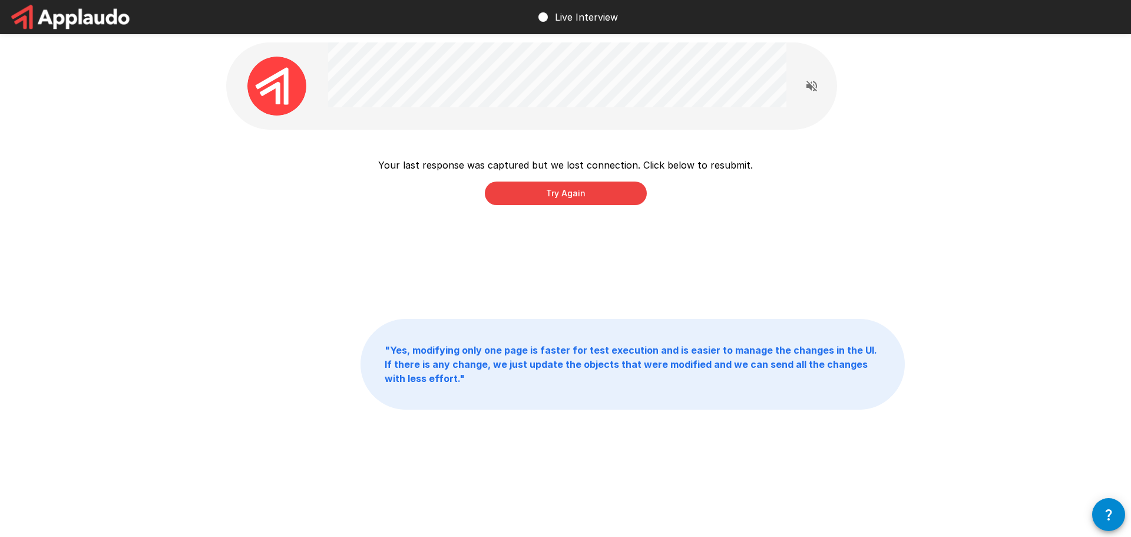
click at [558, 190] on button "Try Again" at bounding box center [566, 193] width 162 height 24
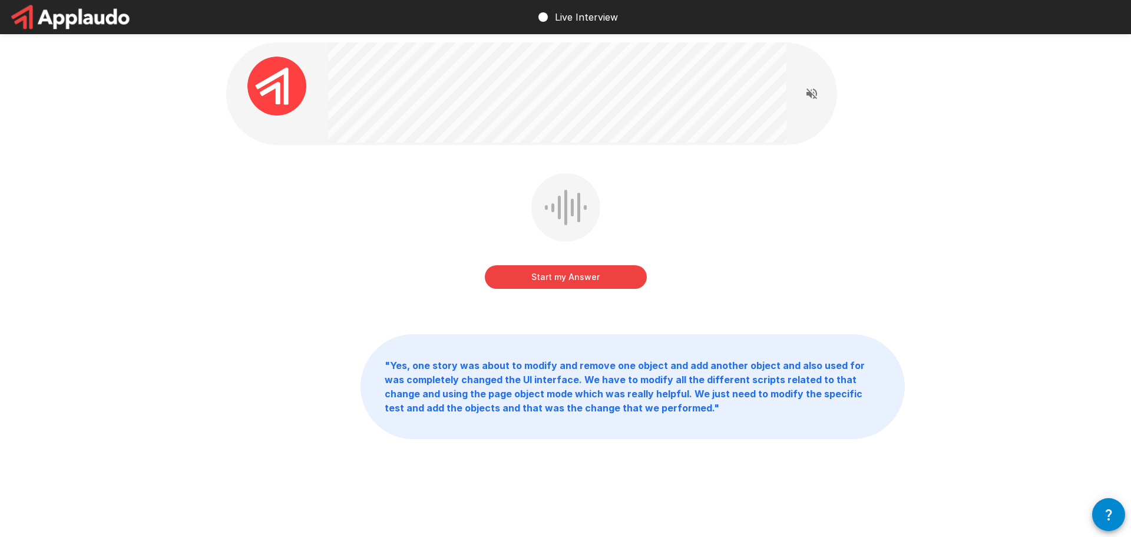
click at [596, 275] on button "Start my Answer" at bounding box center [566, 277] width 162 height 24
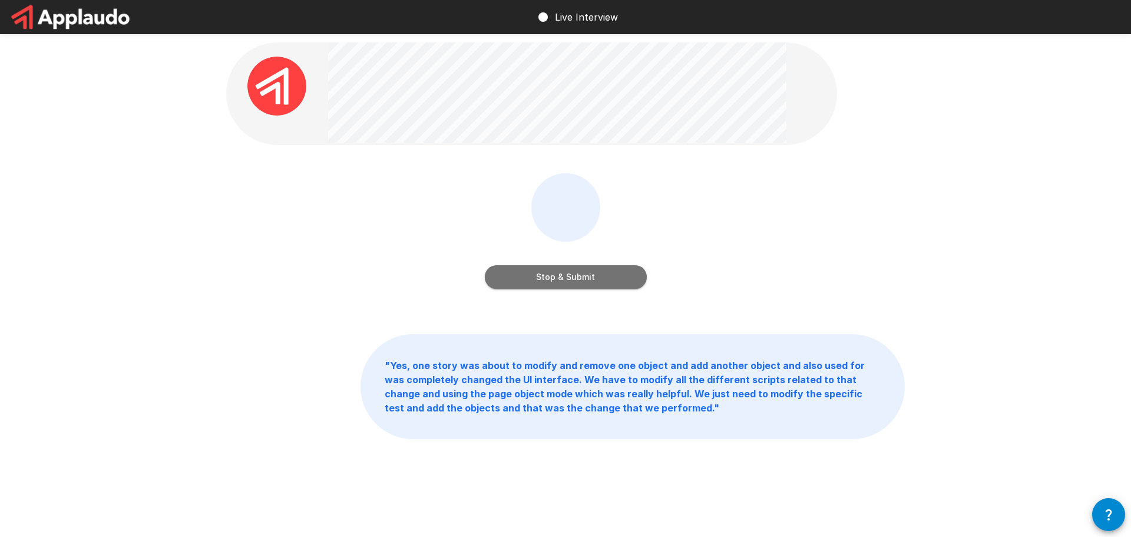
click at [619, 278] on button "Stop & Submit" at bounding box center [566, 277] width 162 height 24
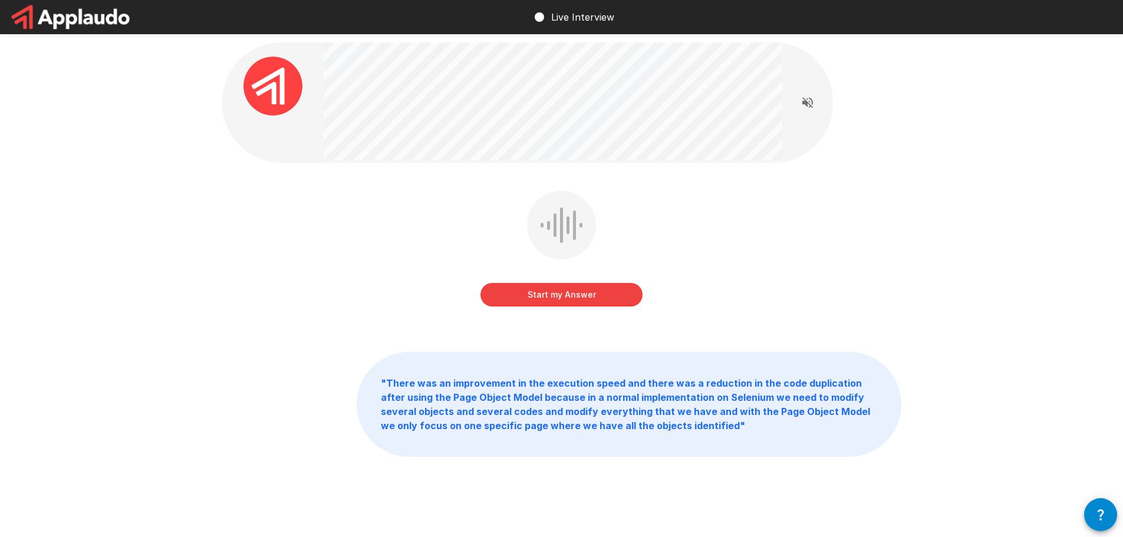
click at [596, 293] on button "Start my Answer" at bounding box center [561, 295] width 162 height 24
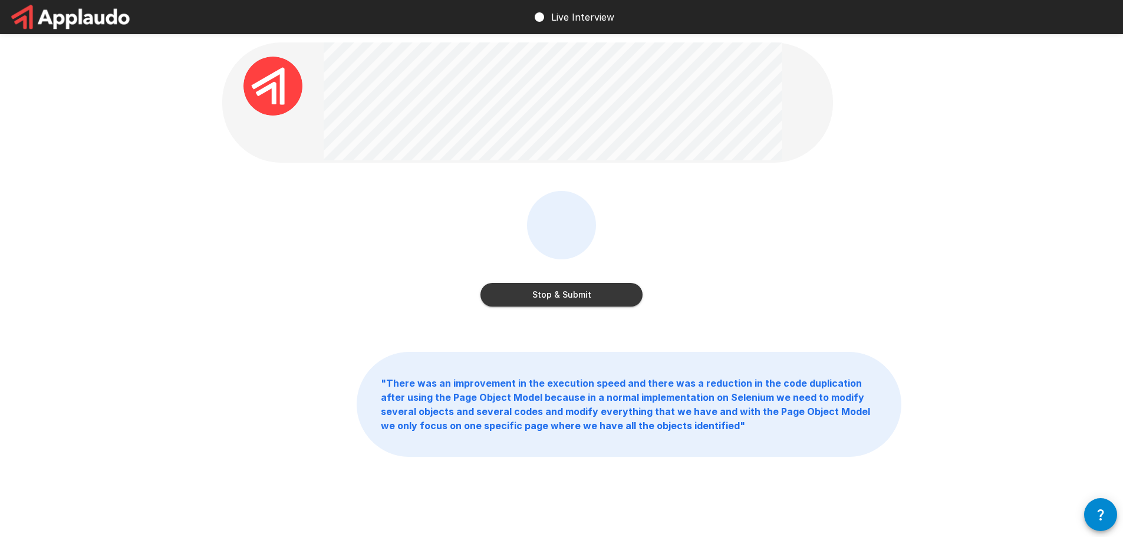
click at [556, 293] on button "Stop & Submit" at bounding box center [561, 295] width 162 height 24
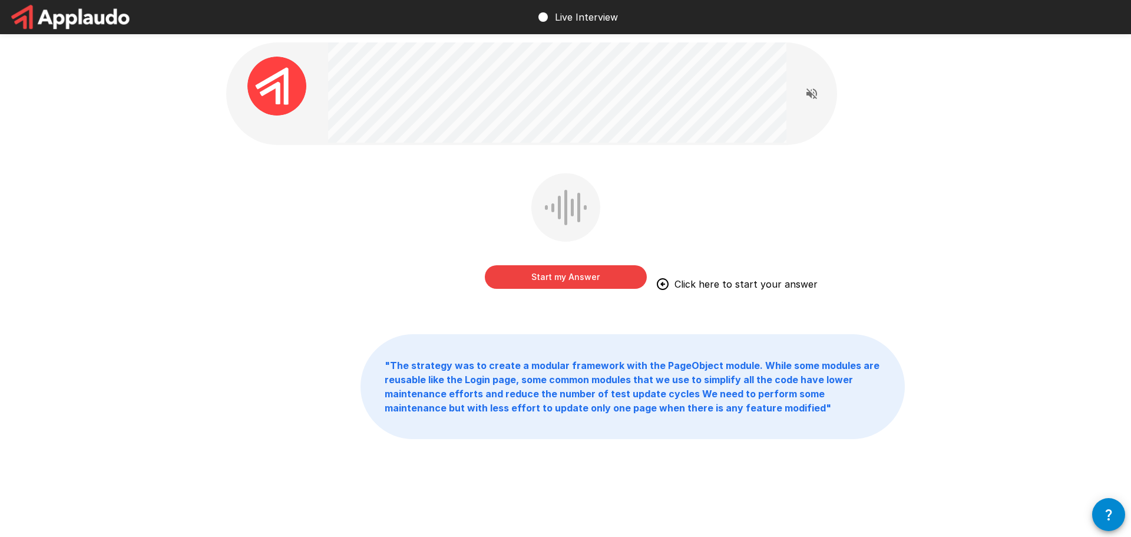
click at [558, 271] on button "Start my Answer" at bounding box center [566, 277] width 162 height 24
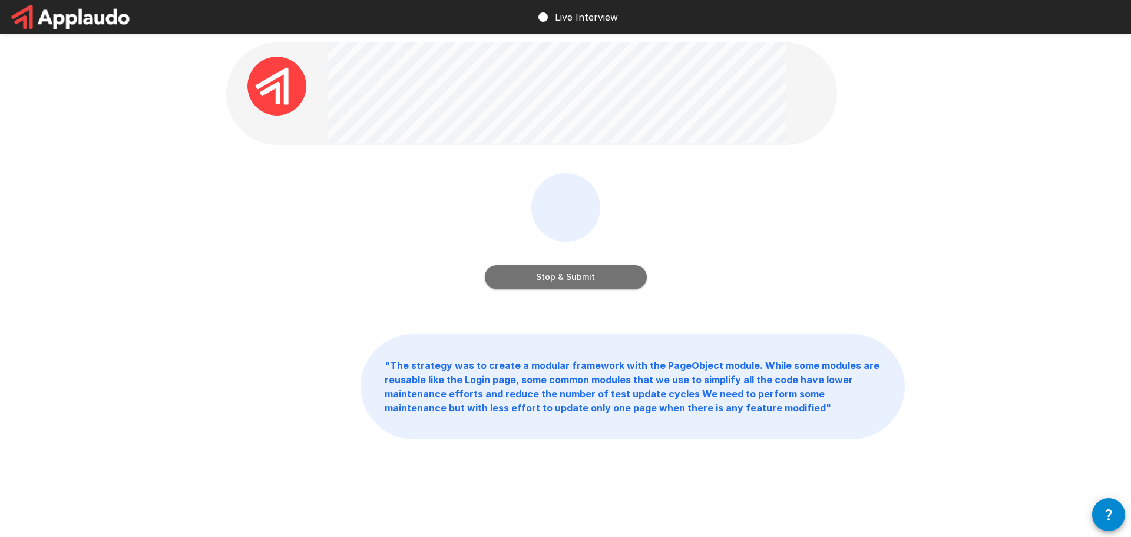
click at [592, 273] on button "Stop & Submit" at bounding box center [566, 277] width 162 height 24
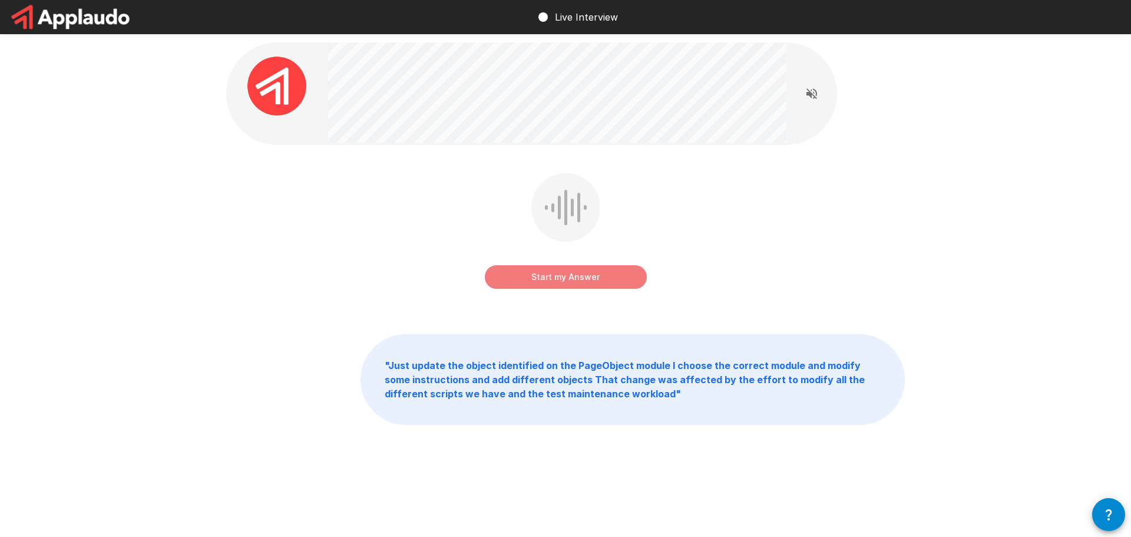
click at [613, 273] on button "Start my Answer" at bounding box center [566, 277] width 162 height 24
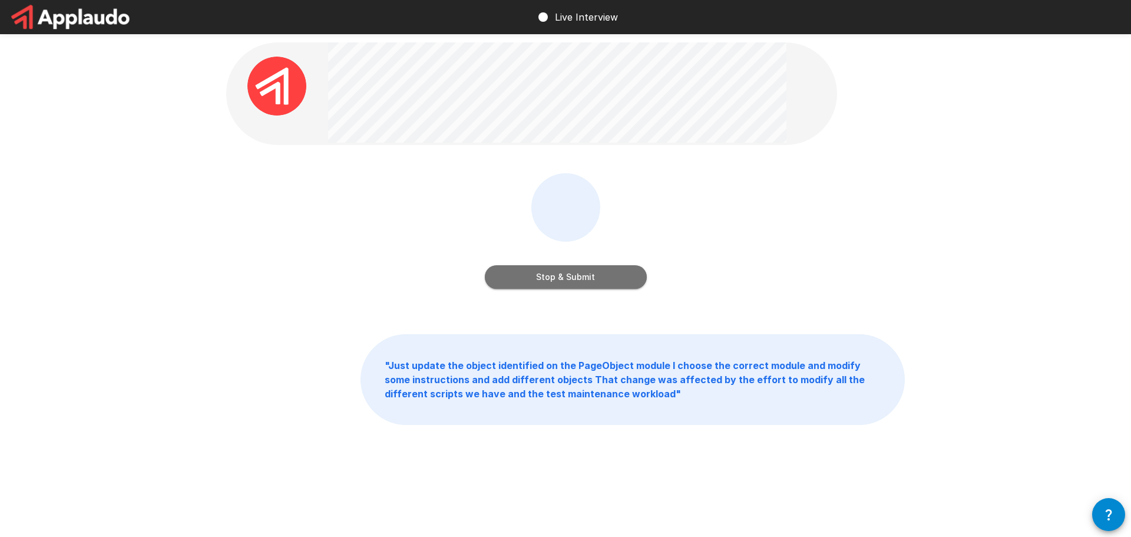
click at [548, 270] on button "Stop & Submit" at bounding box center [566, 277] width 162 height 24
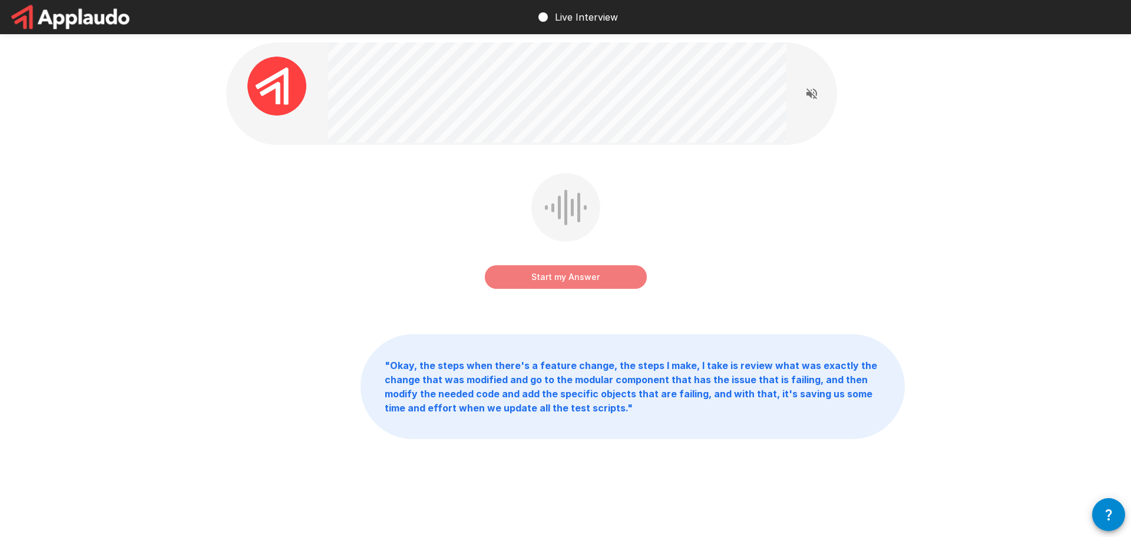
click at [608, 278] on button "Start my Answer" at bounding box center [566, 277] width 162 height 24
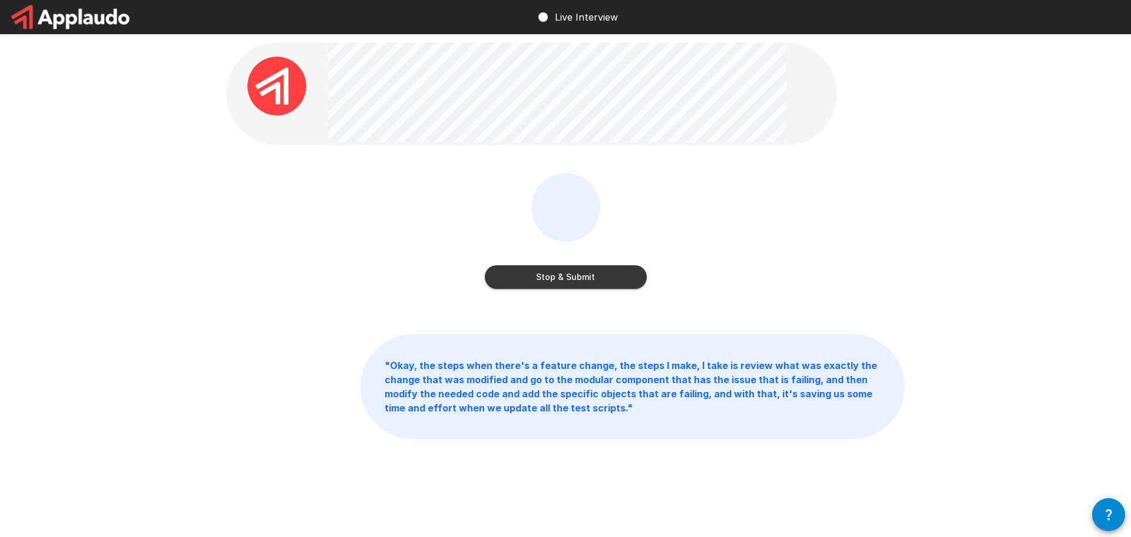
click at [613, 282] on button "Stop & Submit" at bounding box center [566, 277] width 162 height 24
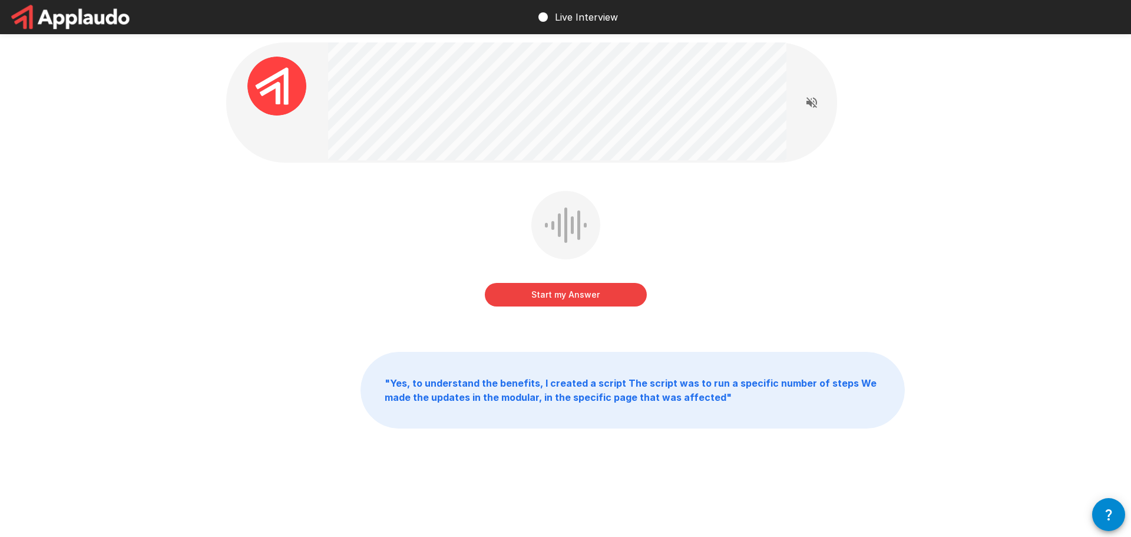
click at [623, 293] on button "Start my Answer" at bounding box center [566, 295] width 162 height 24
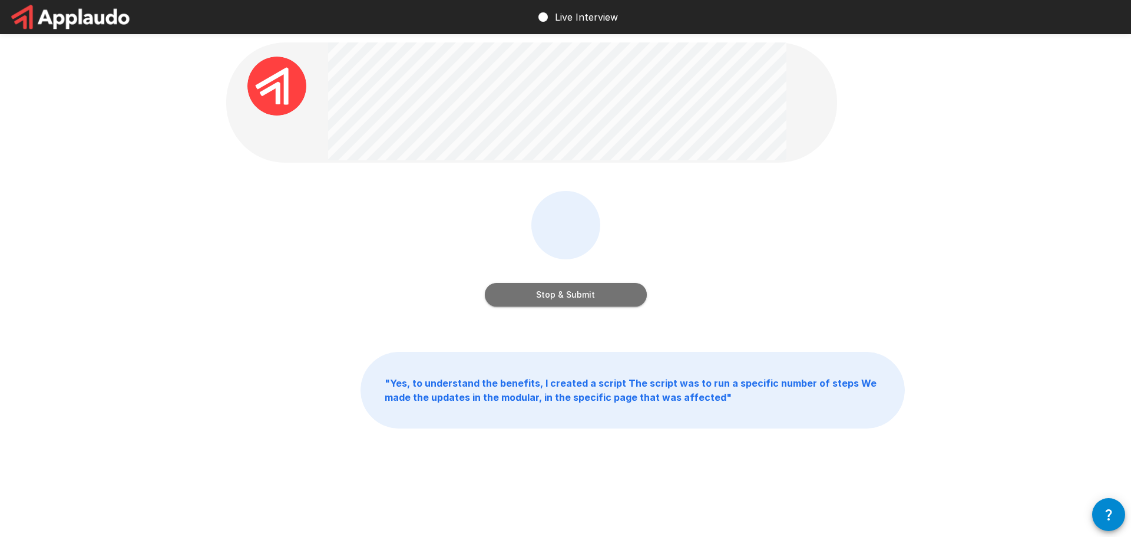
click at [526, 291] on button "Stop & Submit" at bounding box center [566, 295] width 162 height 24
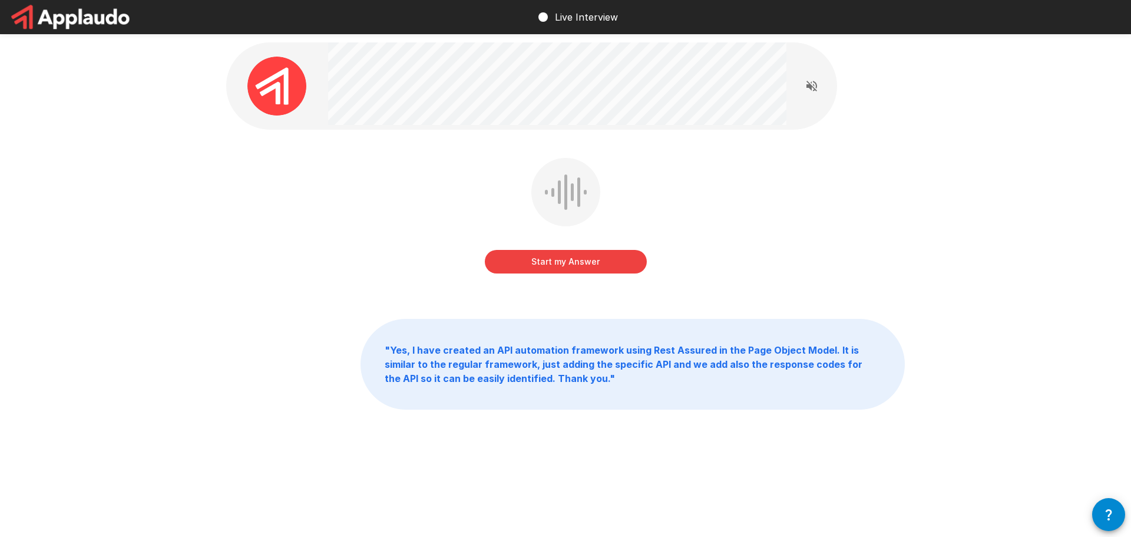
click at [601, 257] on button "Start my Answer" at bounding box center [566, 262] width 162 height 24
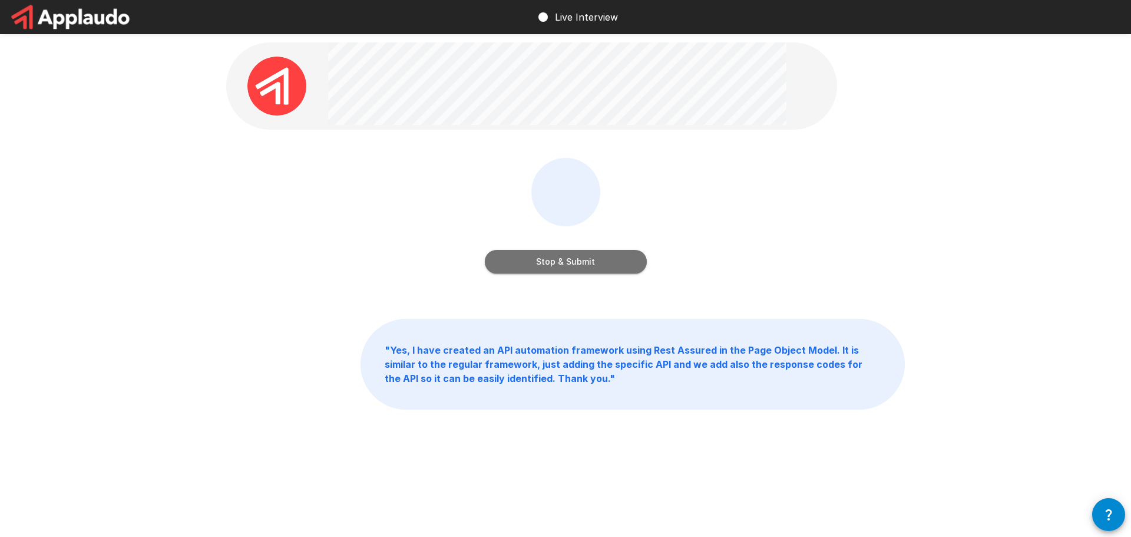
click at [612, 260] on button "Stop & Submit" at bounding box center [566, 262] width 162 height 24
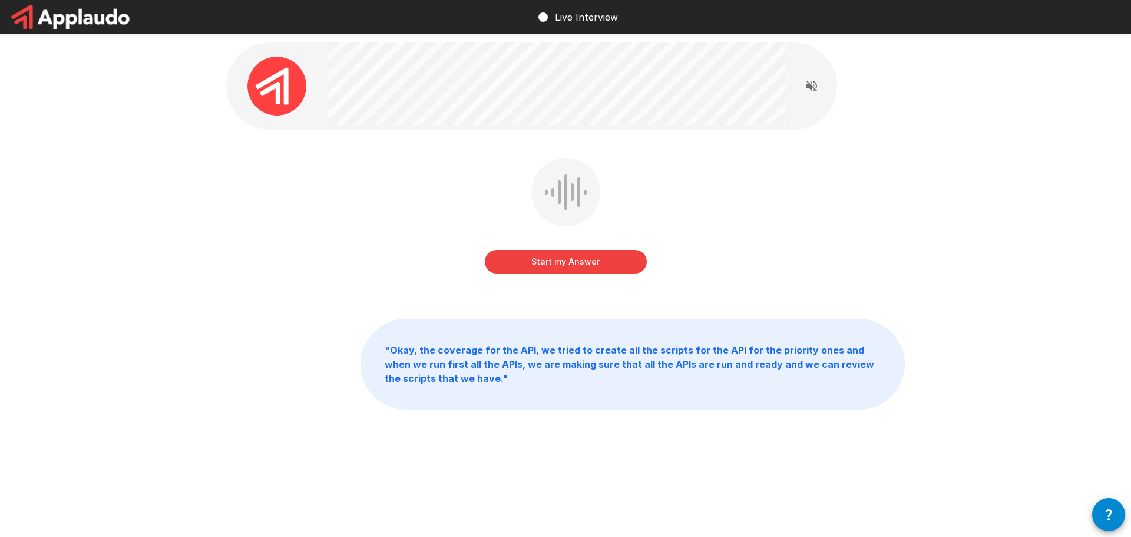
click at [600, 260] on button "Start my Answer" at bounding box center [566, 262] width 162 height 24
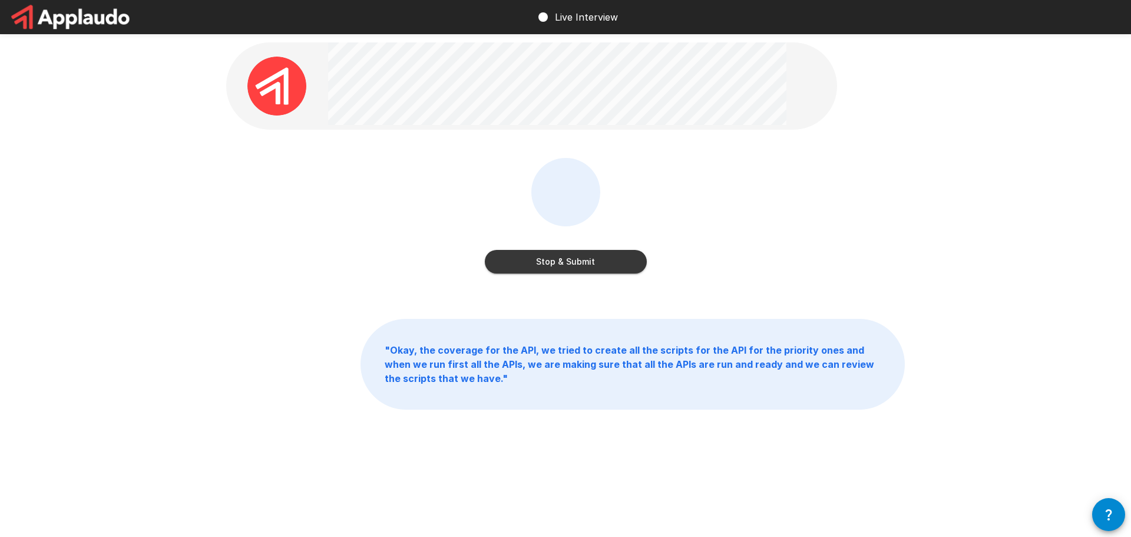
click at [596, 261] on button "Stop & Submit" at bounding box center [566, 262] width 162 height 24
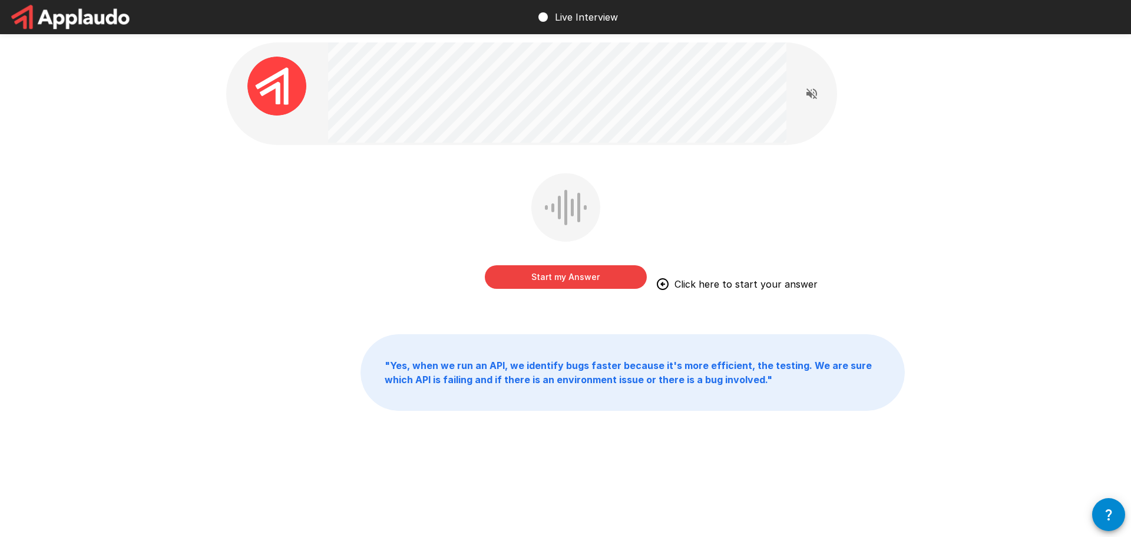
click at [595, 277] on button "Start my Answer" at bounding box center [566, 277] width 162 height 24
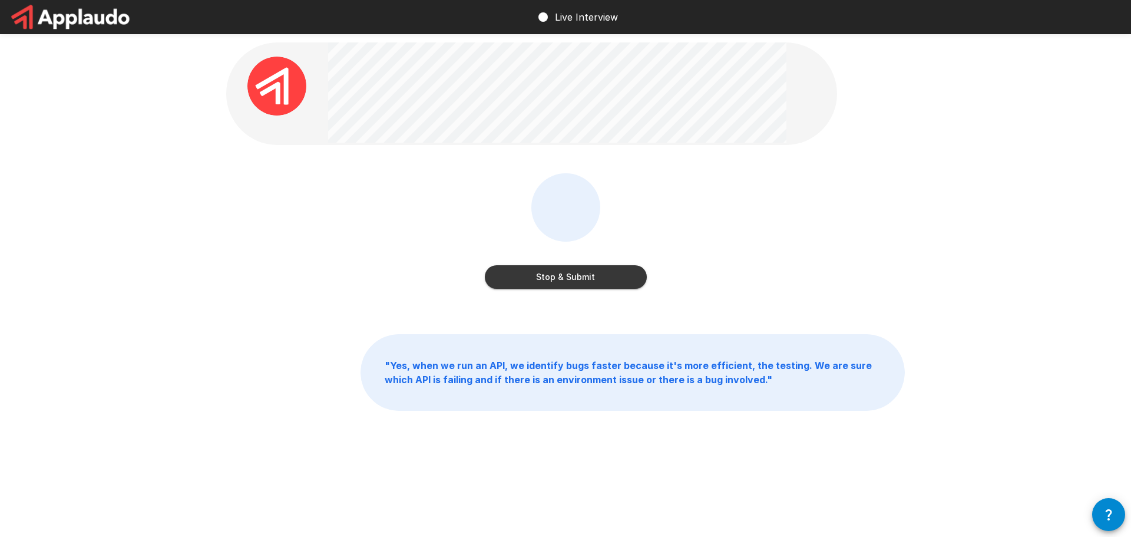
click at [566, 279] on button "Stop & Submit" at bounding box center [566, 277] width 162 height 24
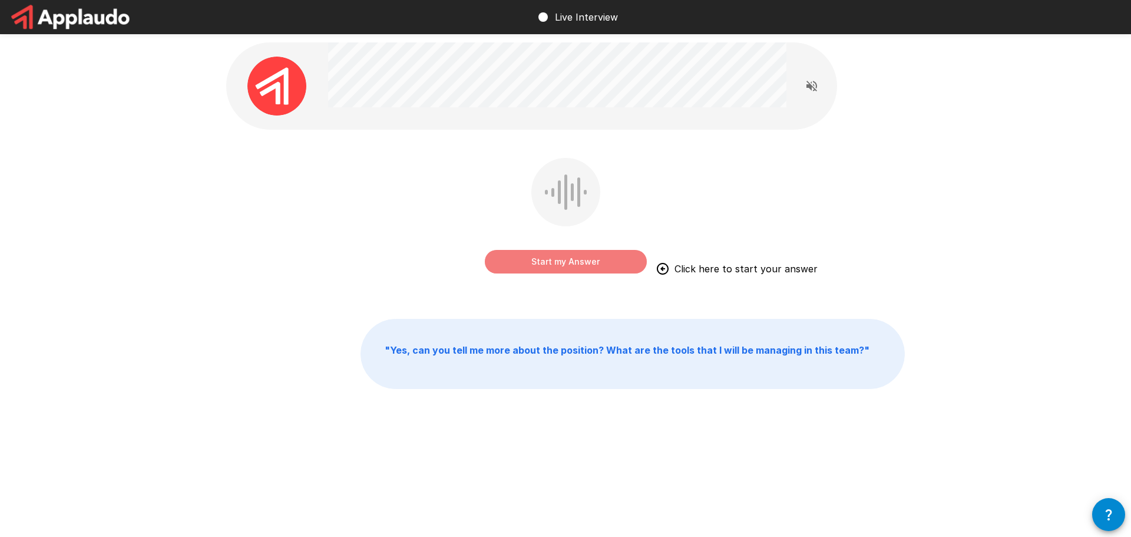
click at [590, 265] on button "Start my Answer" at bounding box center [566, 262] width 162 height 24
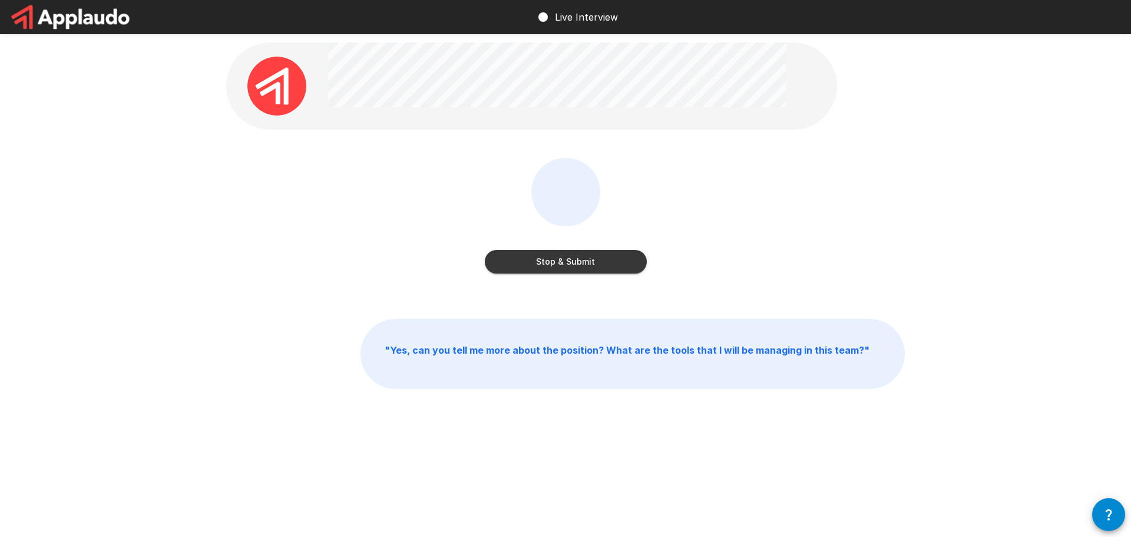
click at [608, 256] on button "Stop & Submit" at bounding box center [566, 262] width 162 height 24
